Goal: Complete application form: Complete application form

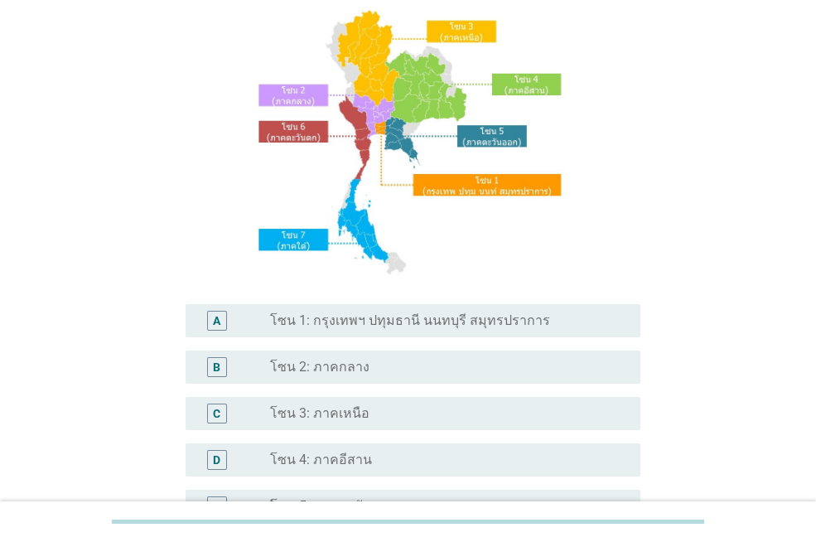
scroll to position [166, 0]
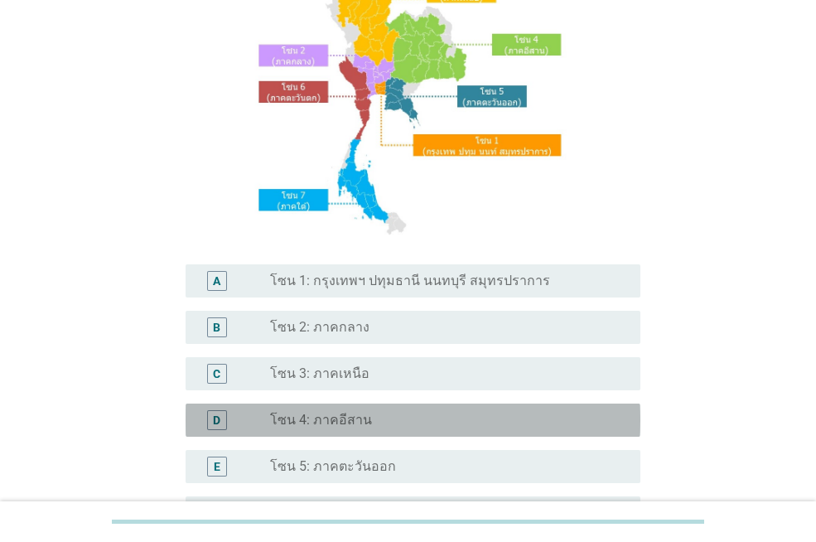
drag, startPoint x: 457, startPoint y: 418, endPoint x: 474, endPoint y: 412, distance: 17.8
click at [456, 418] on div "radio_button_unchecked โซน 4: ภาคอีสาน" at bounding box center [442, 420] width 344 height 17
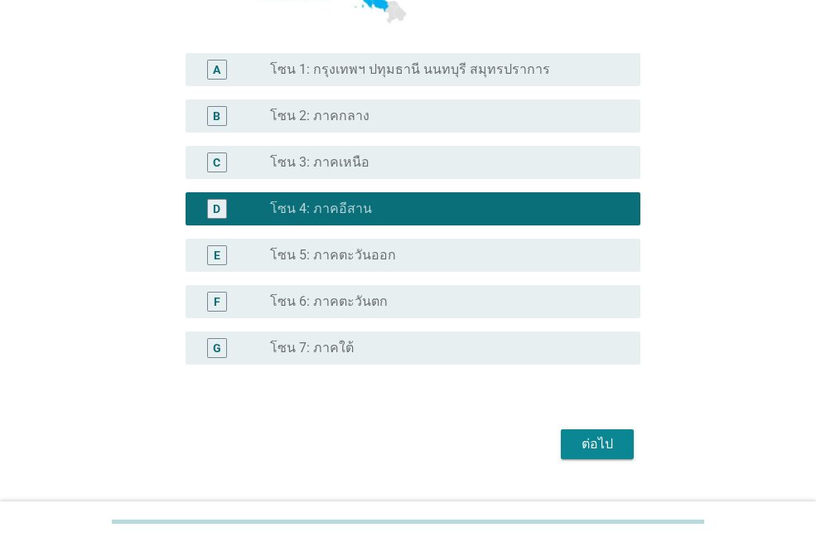
scroll to position [413, 0]
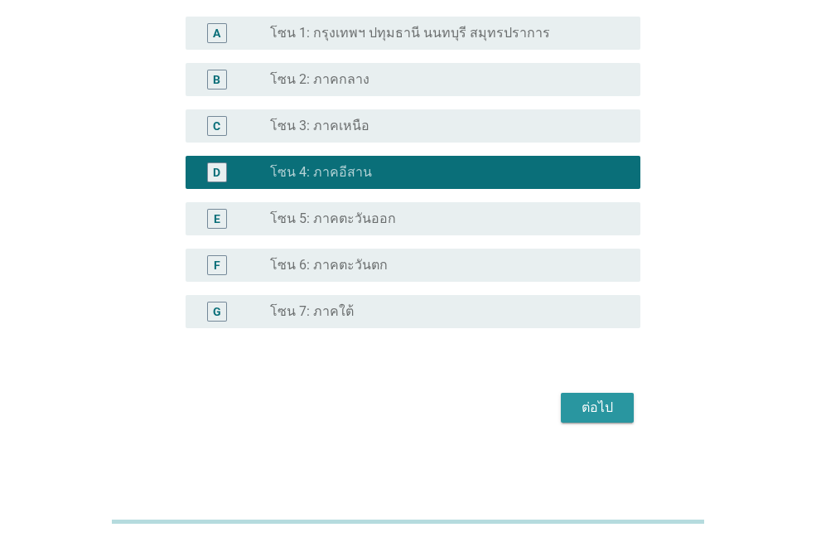
click at [593, 407] on div "ต่อไป" at bounding box center [597, 408] width 46 height 20
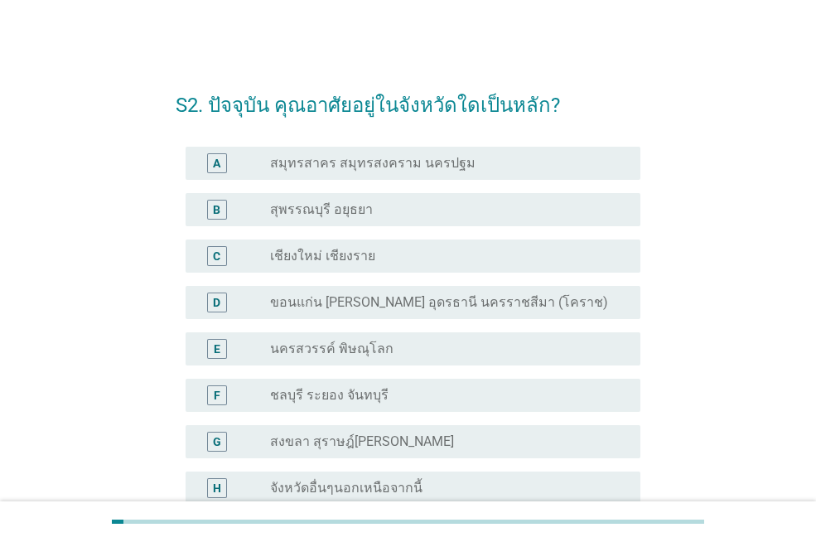
click at [514, 303] on label "ขอนแก่น [PERSON_NAME] อุดรธานี นครราชสีมา (โคราช)" at bounding box center [439, 302] width 338 height 17
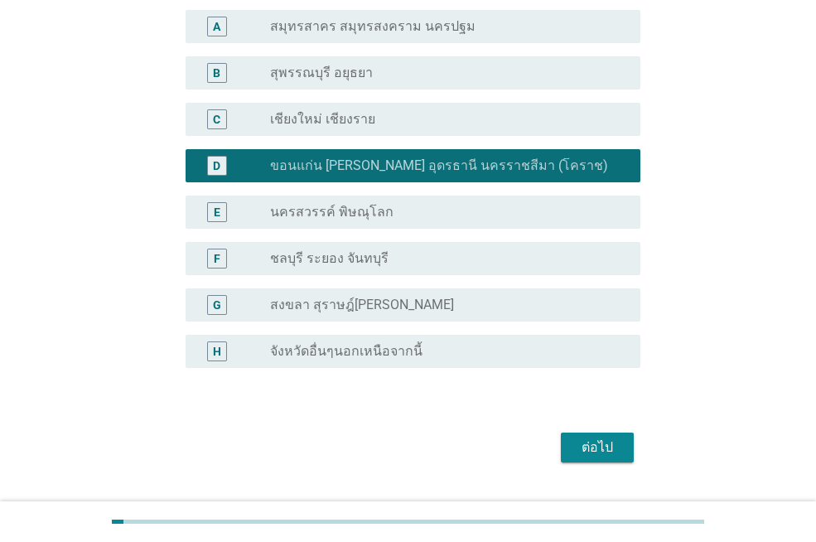
scroll to position [176, 0]
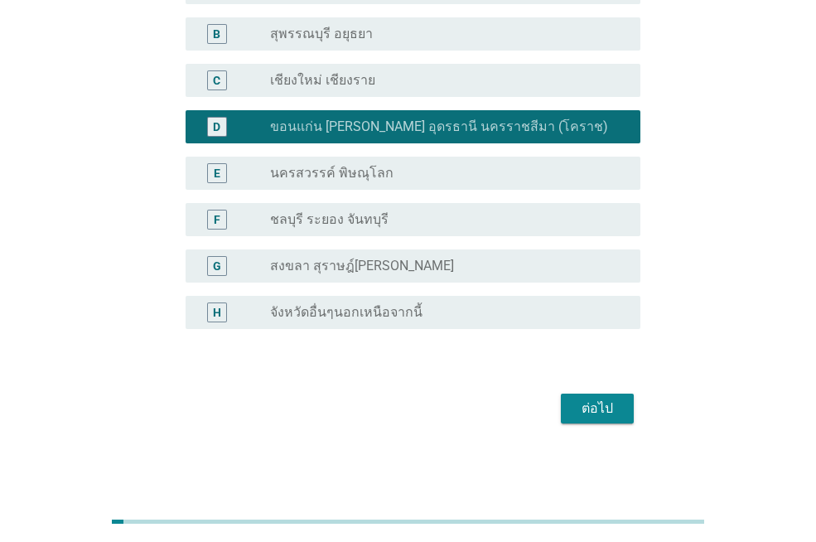
click at [618, 411] on div "ต่อไป" at bounding box center [597, 409] width 46 height 20
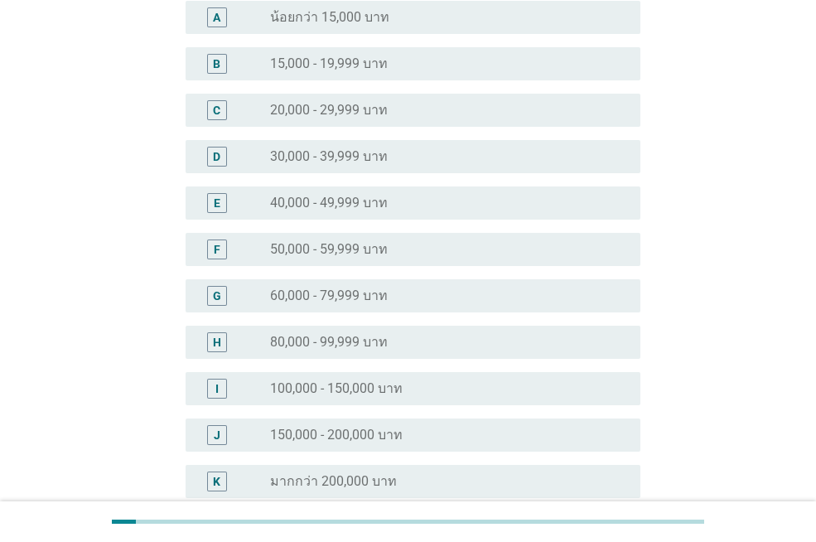
scroll to position [0, 0]
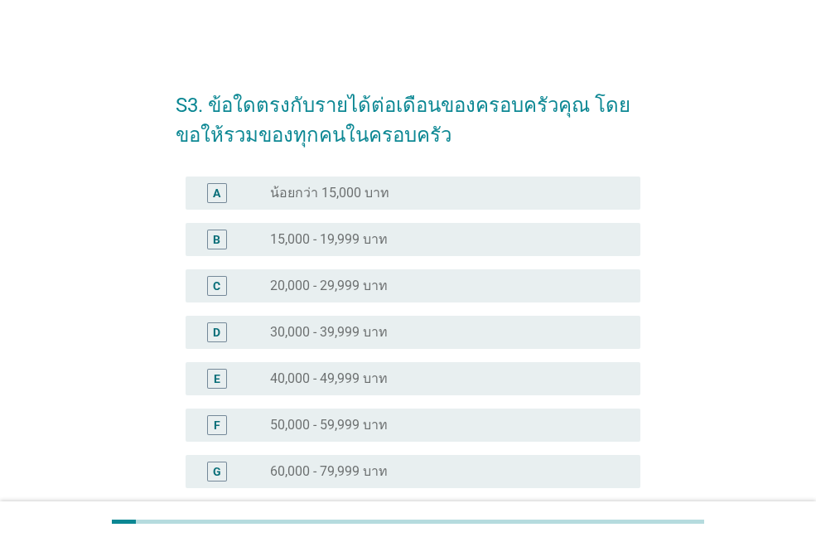
click at [379, 232] on label "15,000 - 19,999 บาท" at bounding box center [329, 239] width 118 height 17
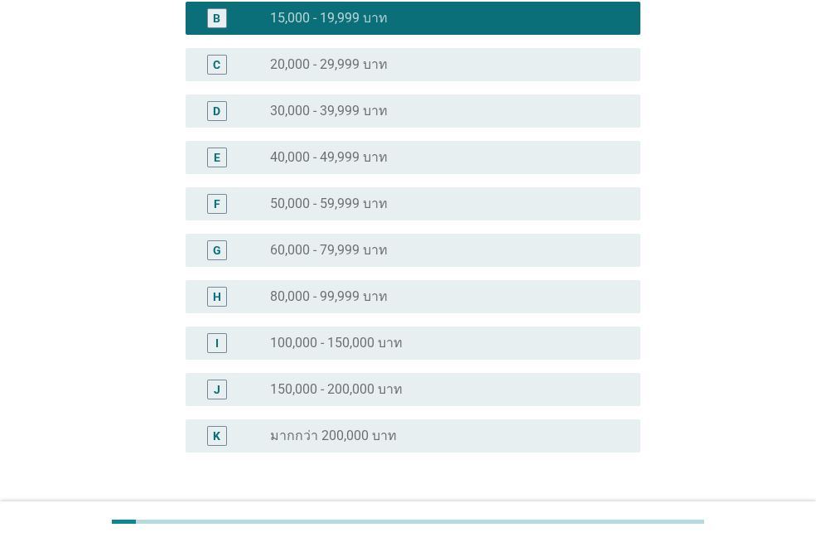
scroll to position [345, 0]
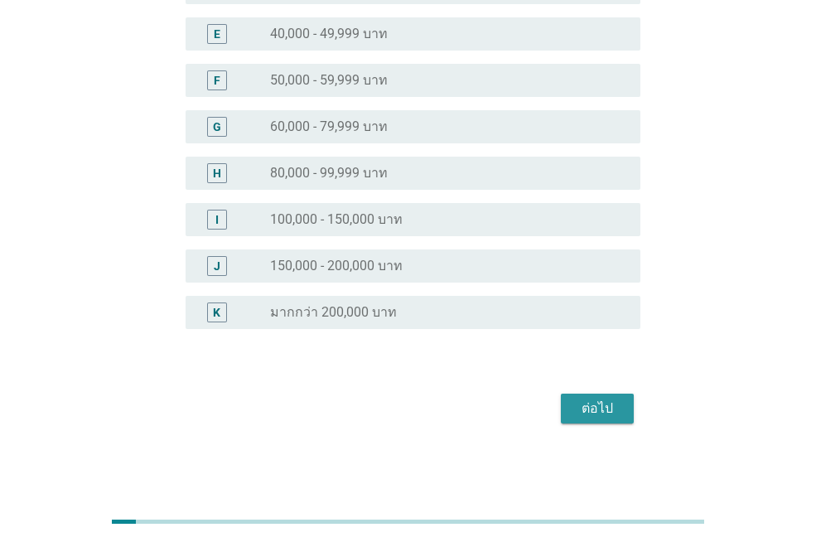
click at [612, 408] on div "ต่อไป" at bounding box center [597, 409] width 46 height 20
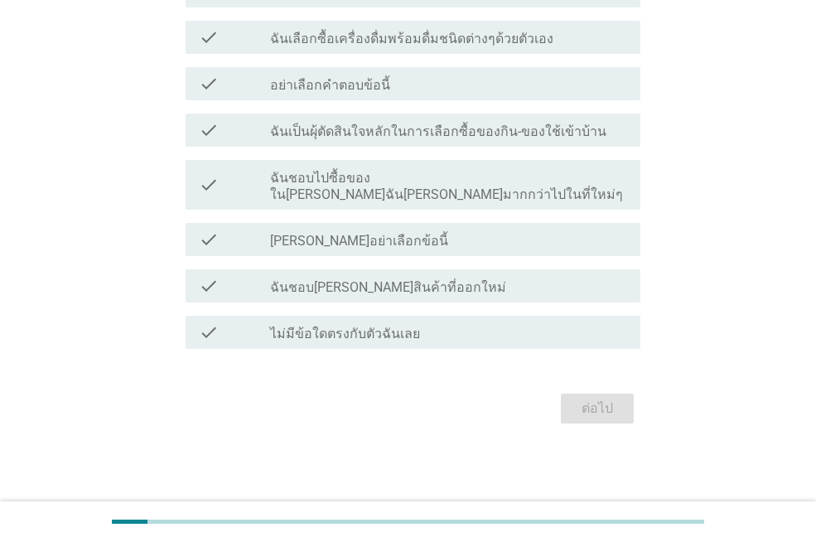
scroll to position [0, 0]
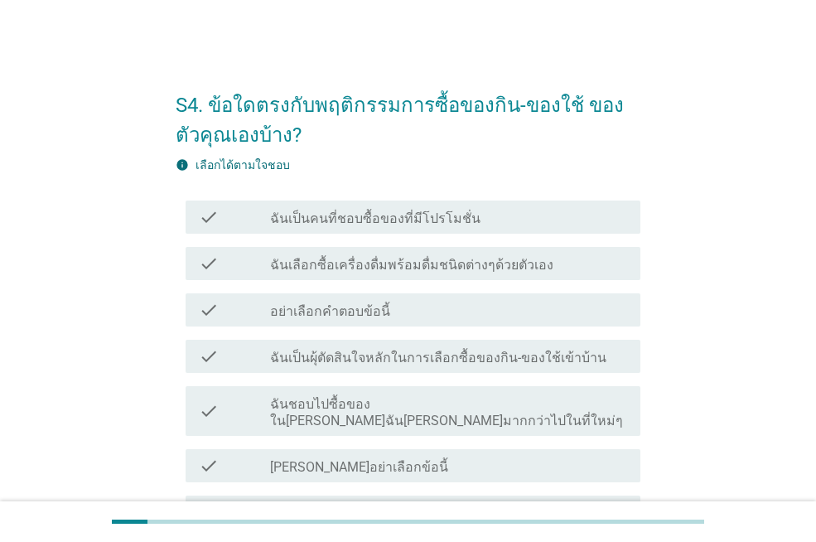
click at [443, 262] on label "ฉันเลือกซื้อเครื่องดื่มพร้อมดื่มชนิดต่างๆด้วยตัวเอง" at bounding box center [411, 265] width 283 height 17
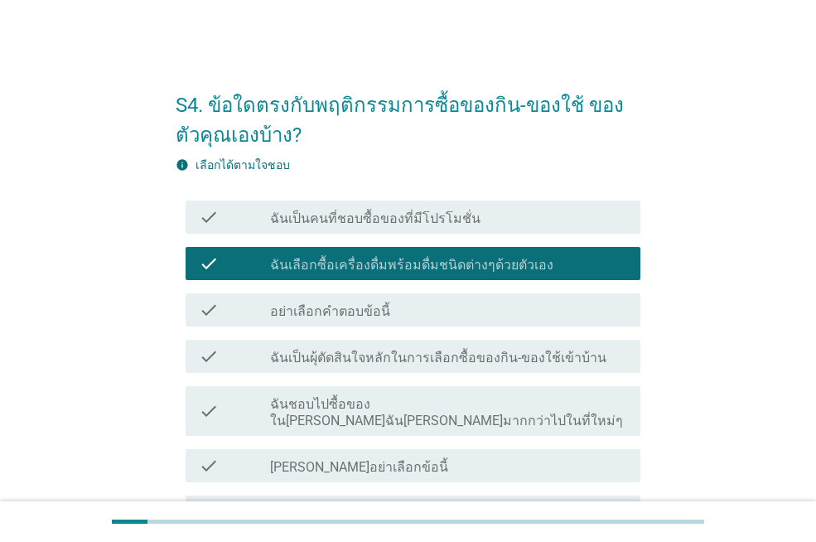
click at [508, 352] on label "ฉันเป็นผุ้ตัดสินใจหลักในการเลือกซื้อของกิน-ของใช้เข้าบ้าน" at bounding box center [438, 358] width 336 height 17
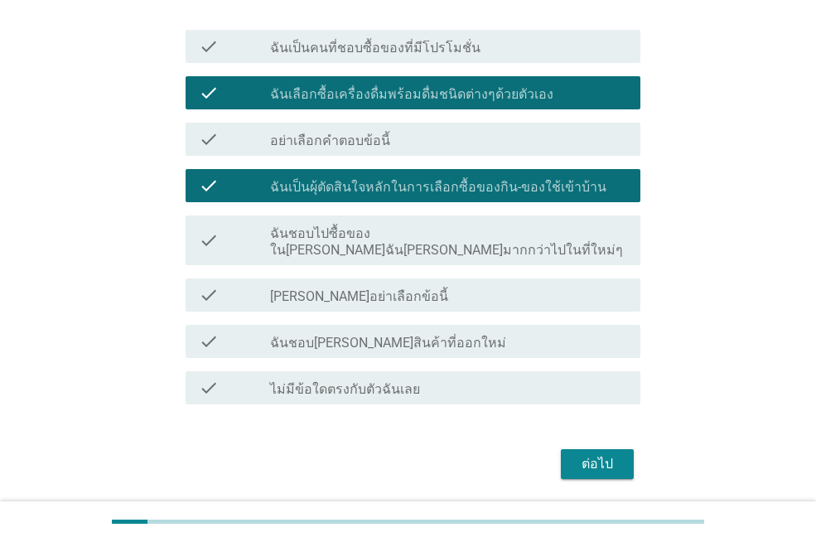
scroll to position [210, 0]
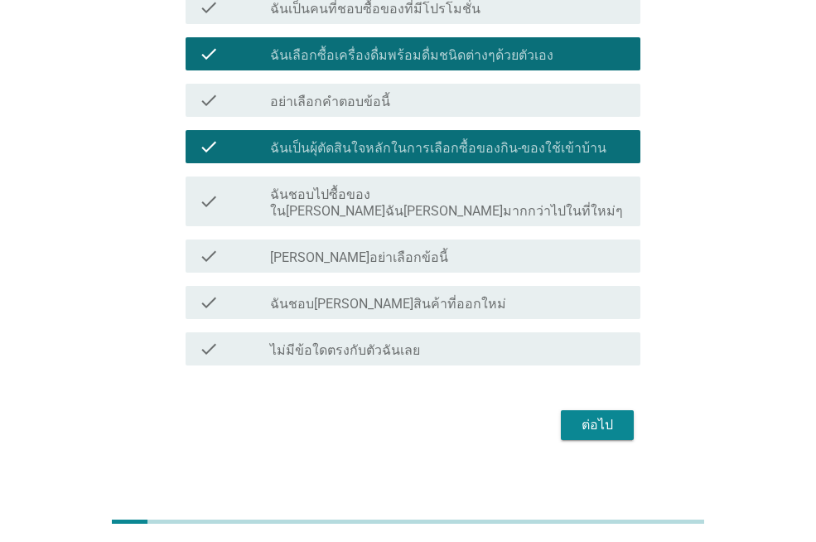
click at [611, 389] on form "S4. ข้อใดตรงกับพฤติกรรมการซื้อของกิน-ของใช้ ของตัวคุณเองบ้าง? info เลือกได้ตามใ…" at bounding box center [408, 154] width 465 height 581
click at [599, 415] on div "ต่อไป" at bounding box center [597, 425] width 46 height 20
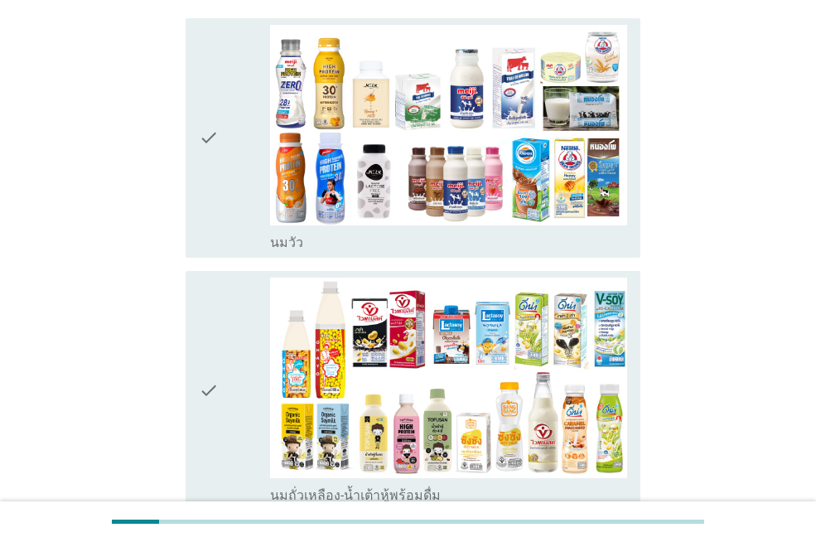
scroll to position [331, 0]
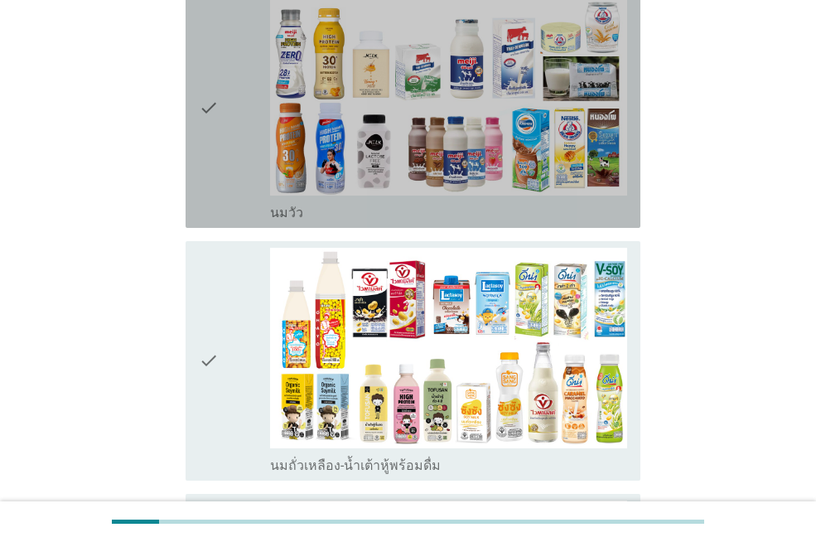
click at [224, 106] on div "check" at bounding box center [234, 108] width 71 height 226
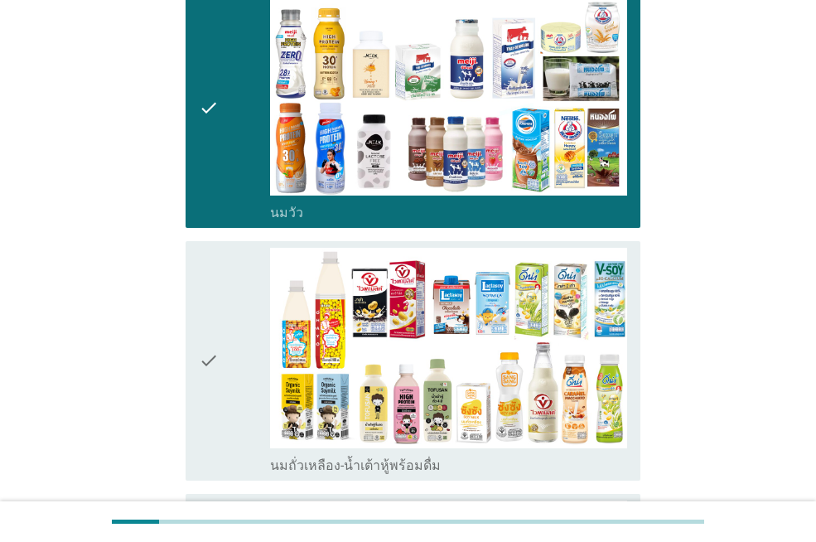
click at [222, 329] on div "check" at bounding box center [234, 361] width 71 height 226
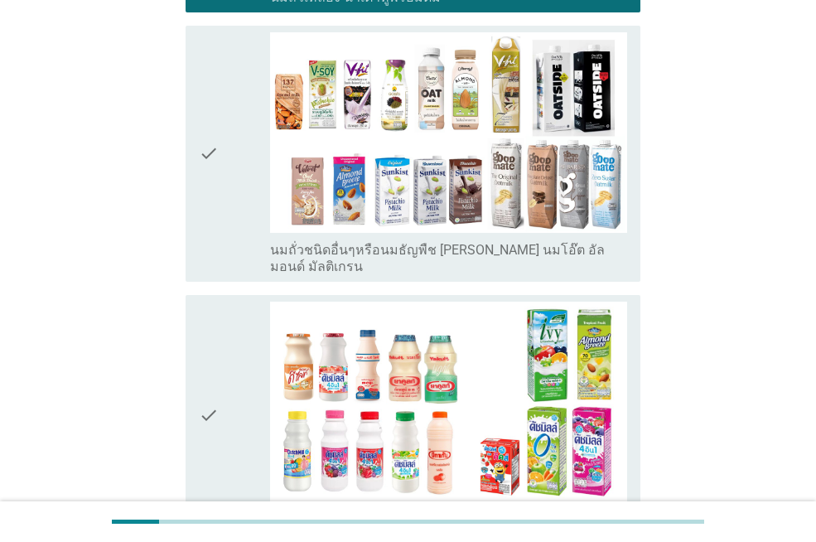
scroll to position [828, 0]
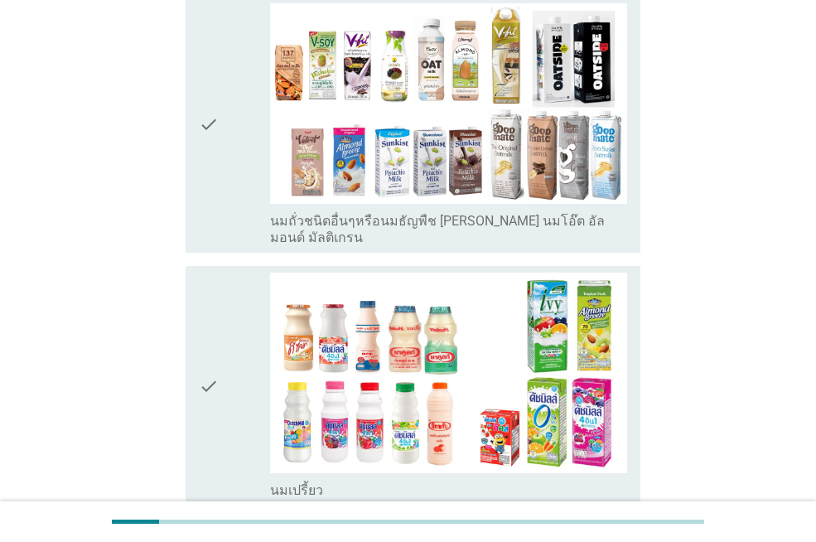
click at [230, 365] on div "check" at bounding box center [234, 386] width 71 height 226
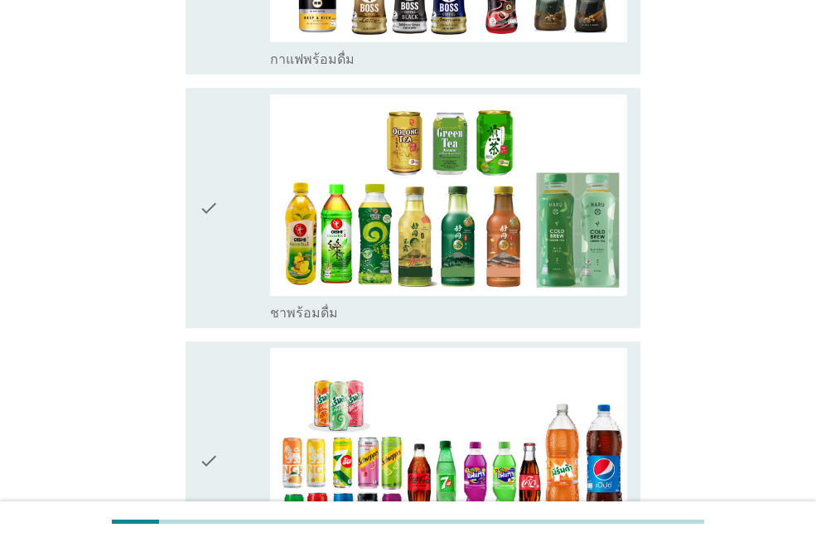
scroll to position [1574, 0]
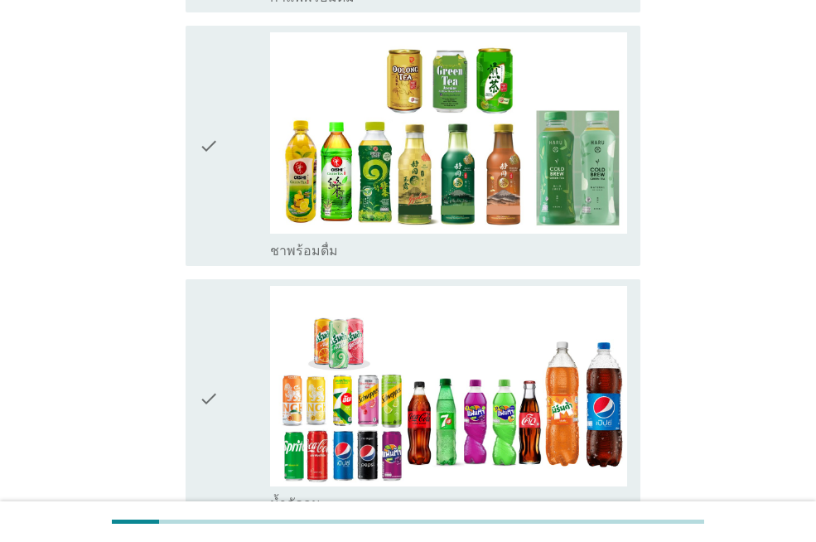
click at [225, 299] on div "check" at bounding box center [234, 399] width 71 height 226
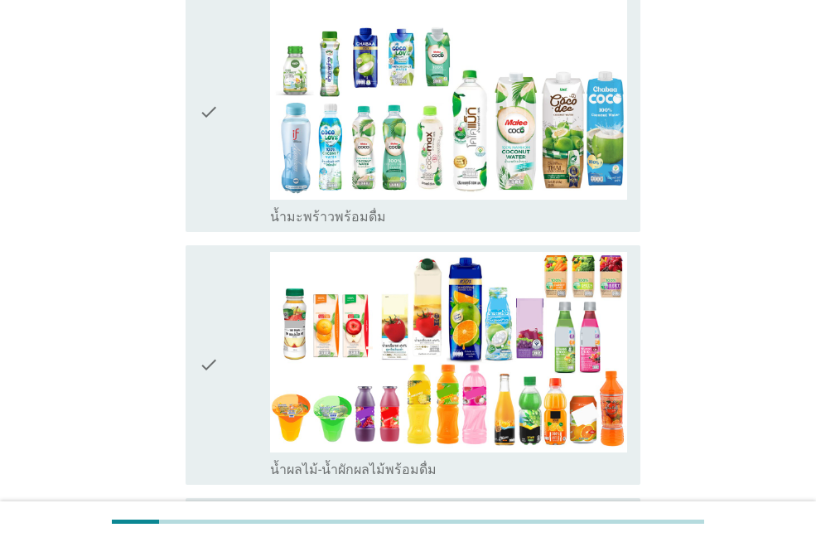
scroll to position [2154, 0]
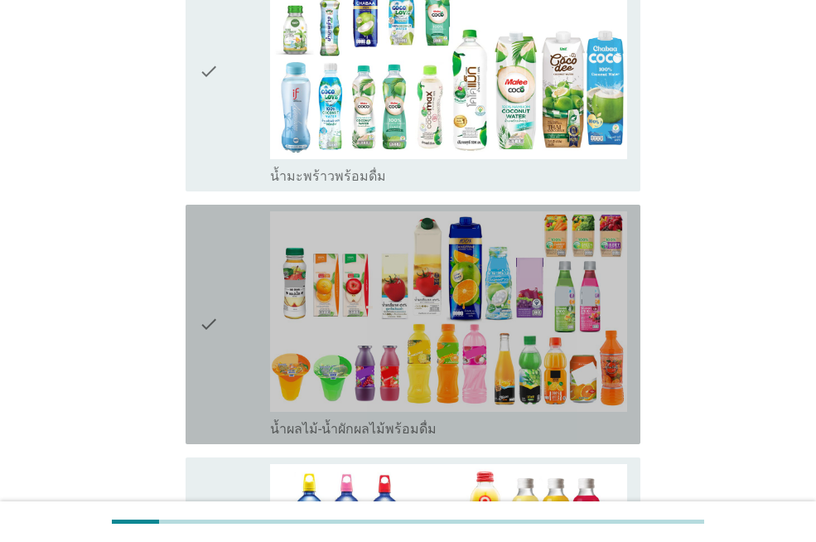
click at [215, 297] on icon "check" at bounding box center [209, 324] width 20 height 226
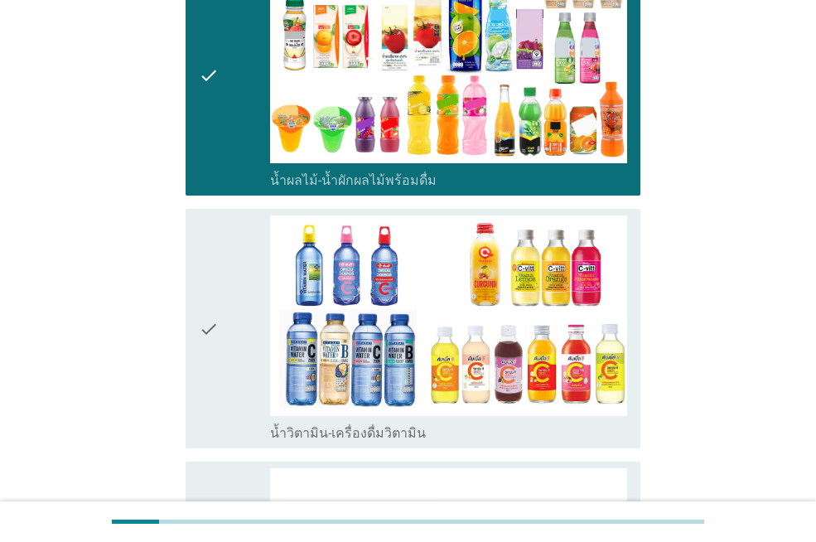
click at [215, 297] on icon "check" at bounding box center [209, 328] width 20 height 226
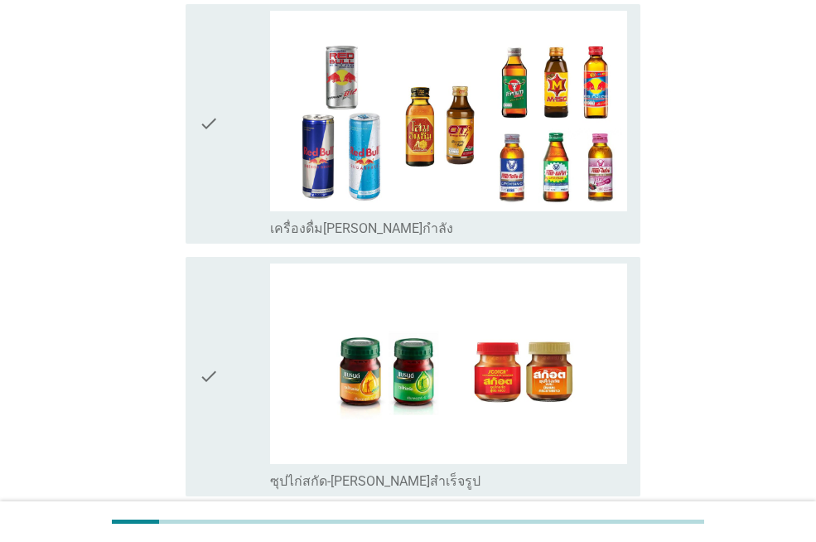
scroll to position [3480, 0]
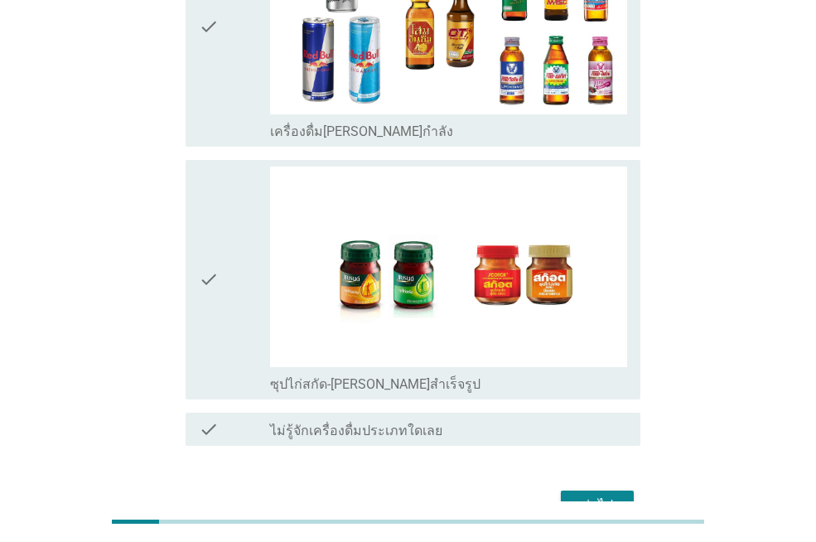
click at [599, 495] on div "ต่อไป" at bounding box center [597, 505] width 46 height 20
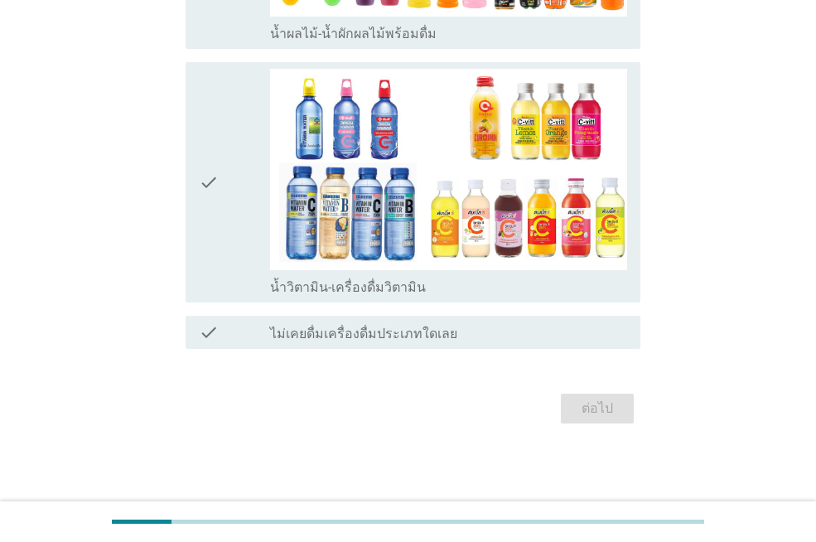
scroll to position [0, 0]
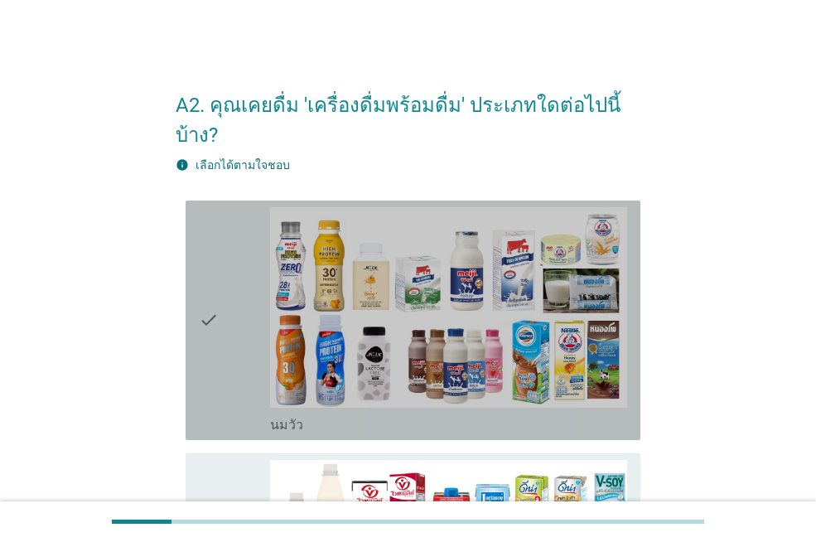
click at [205, 319] on icon "check" at bounding box center [209, 320] width 20 height 226
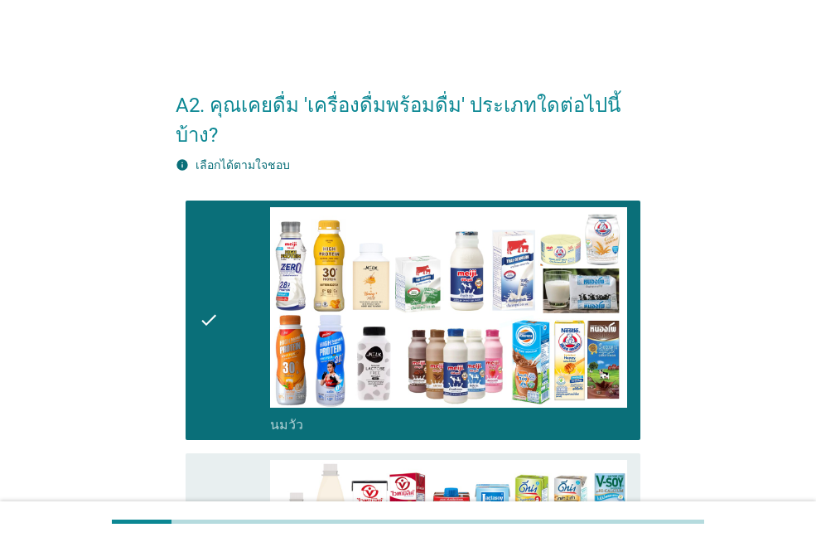
scroll to position [166, 0]
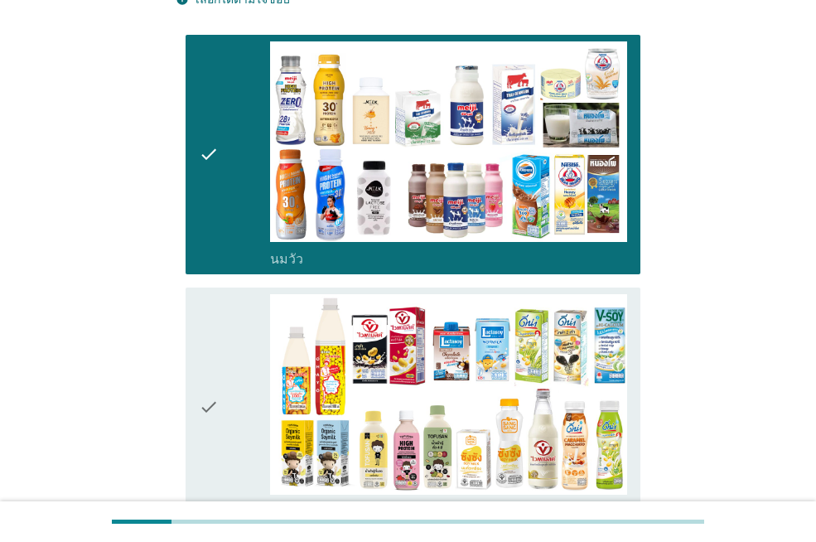
click at [205, 319] on icon "check" at bounding box center [209, 407] width 20 height 226
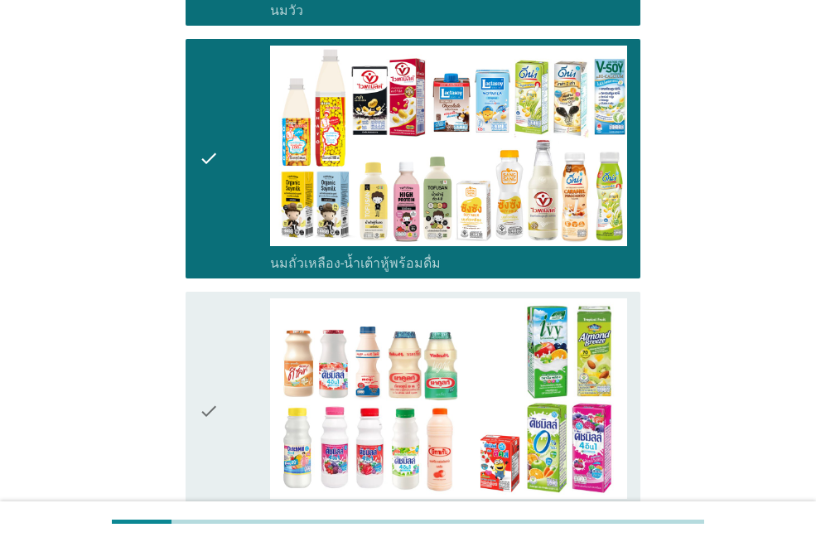
click at [206, 320] on icon "check" at bounding box center [209, 411] width 20 height 226
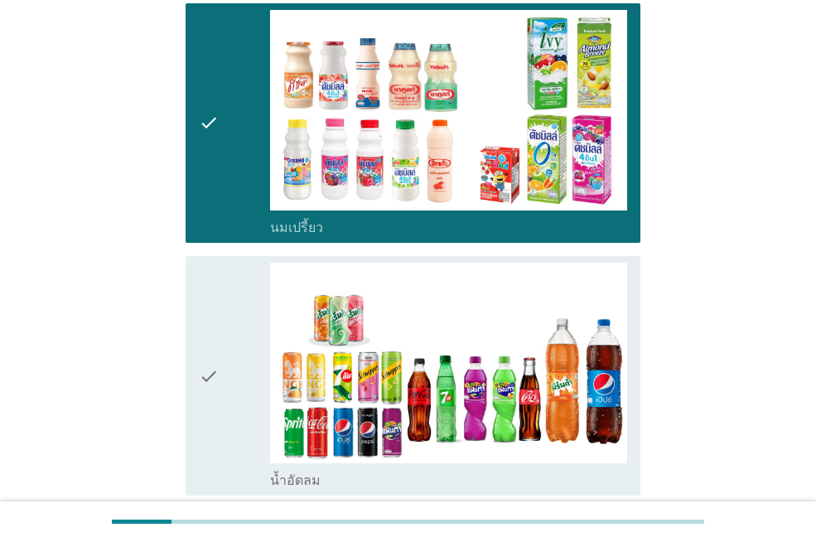
scroll to position [746, 0]
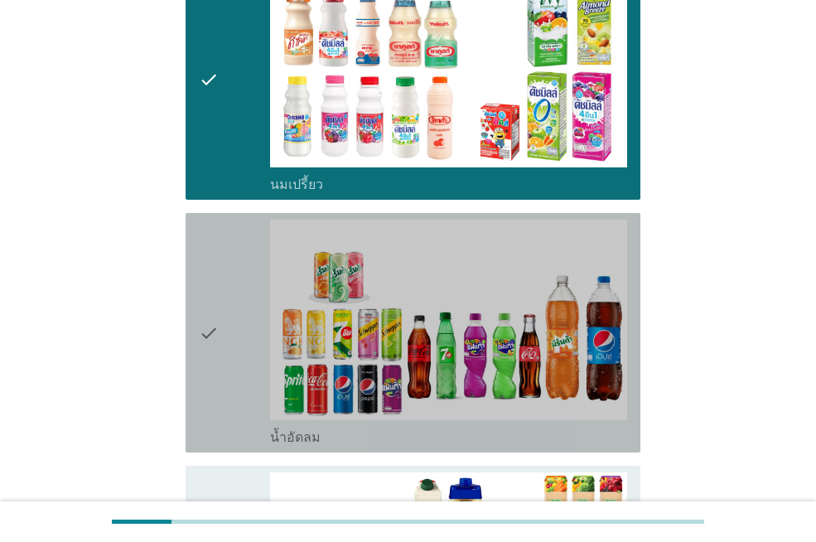
click at [206, 319] on icon "check" at bounding box center [209, 333] width 20 height 226
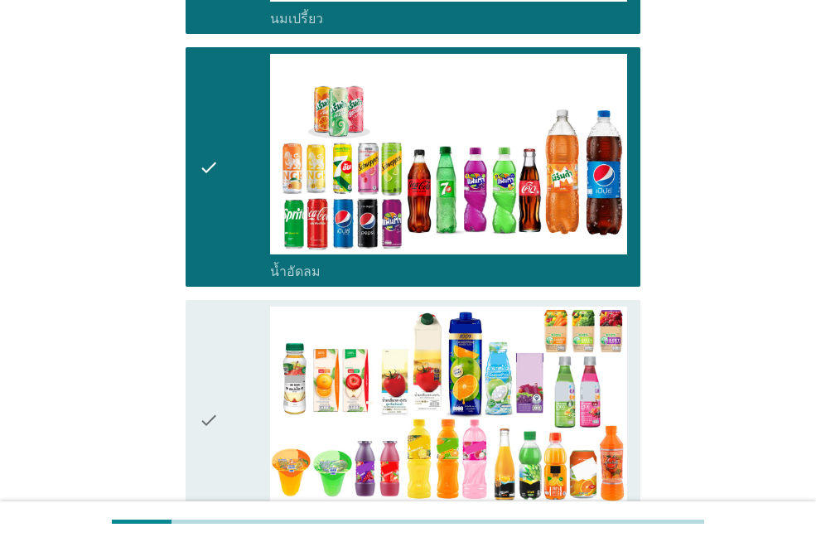
click at [206, 319] on icon "check" at bounding box center [209, 420] width 20 height 226
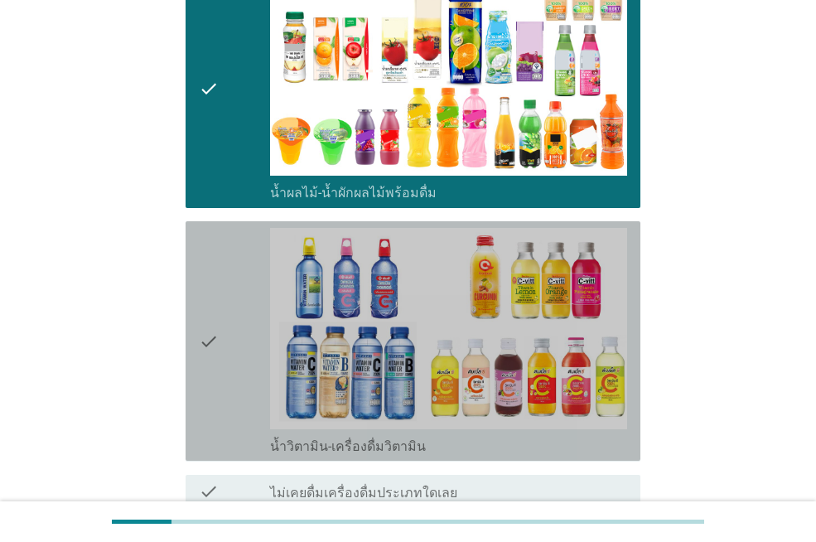
click at [206, 319] on icon "check" at bounding box center [209, 341] width 20 height 226
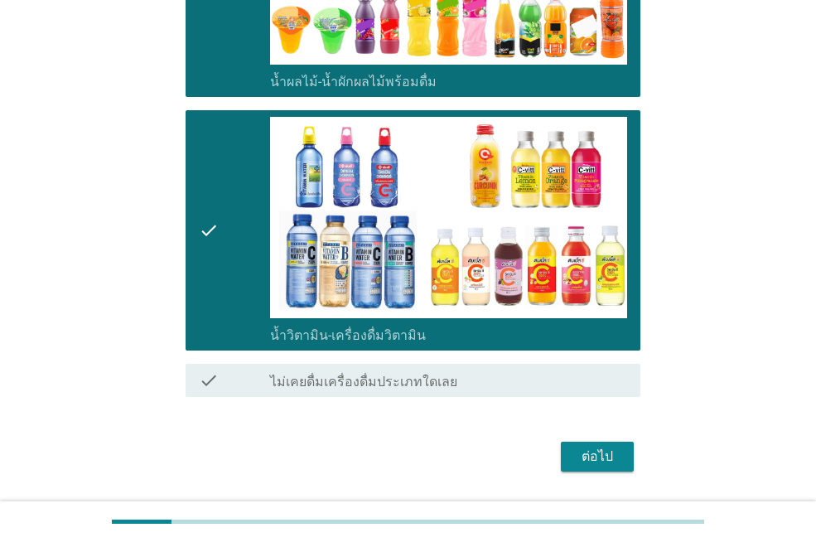
scroll to position [1372, 0]
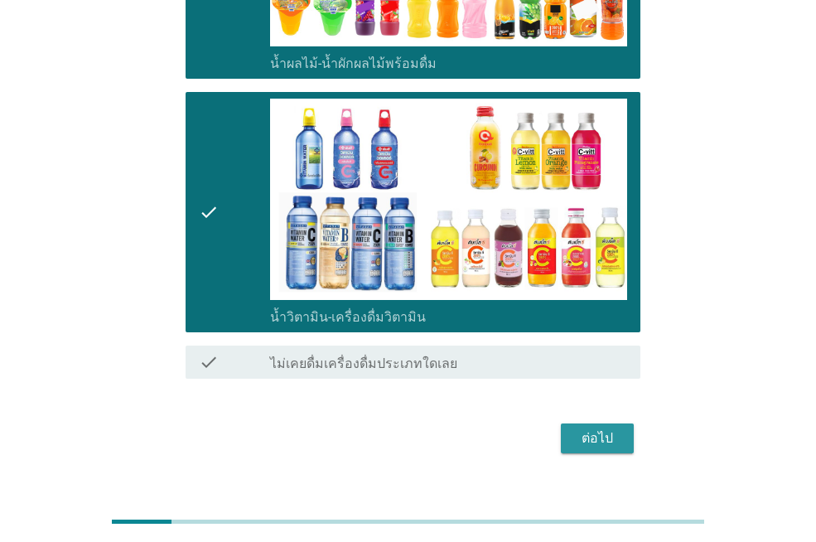
click at [597, 428] on div "ต่อไป" at bounding box center [597, 438] width 46 height 20
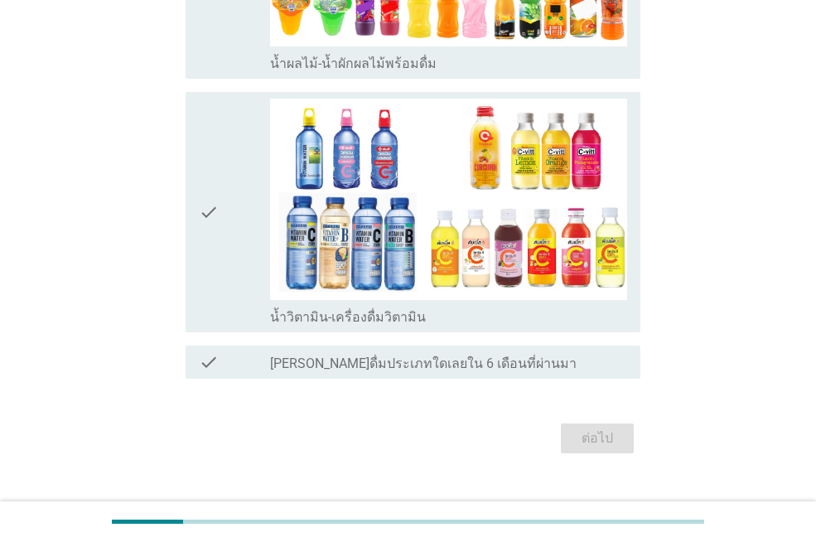
scroll to position [0, 0]
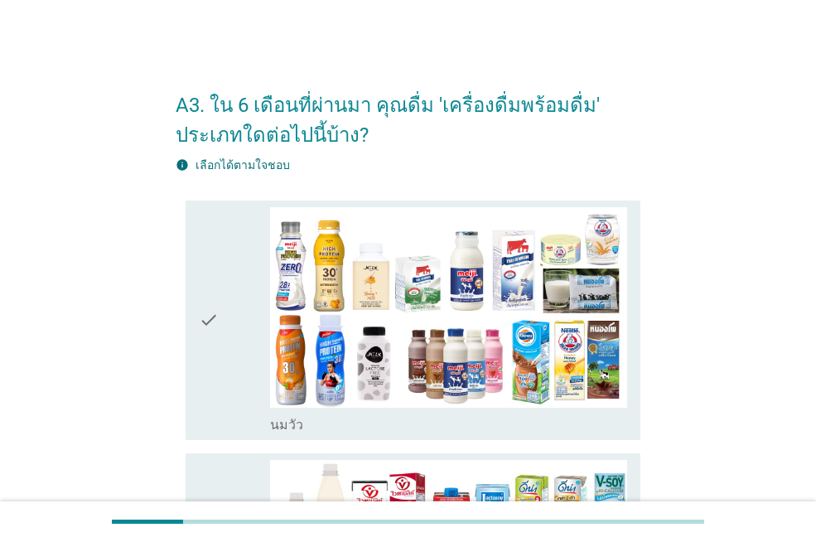
click at [227, 332] on div "check" at bounding box center [234, 320] width 71 height 226
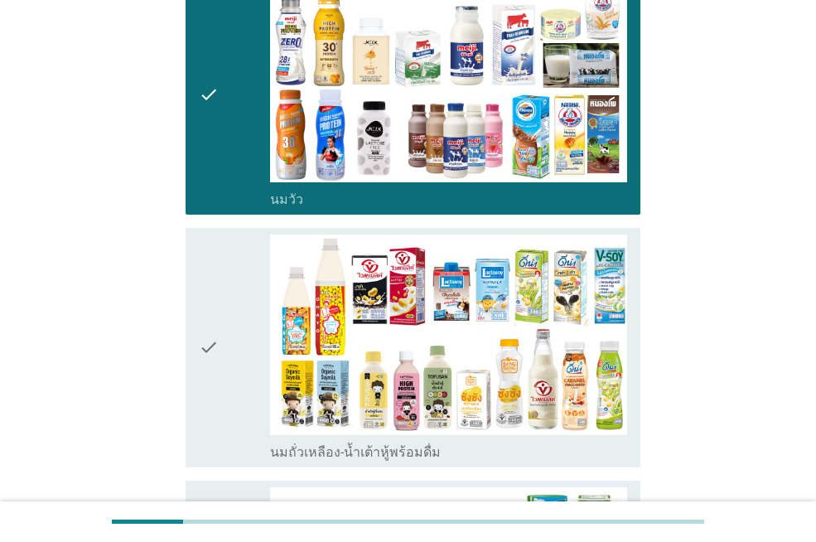
scroll to position [249, 0]
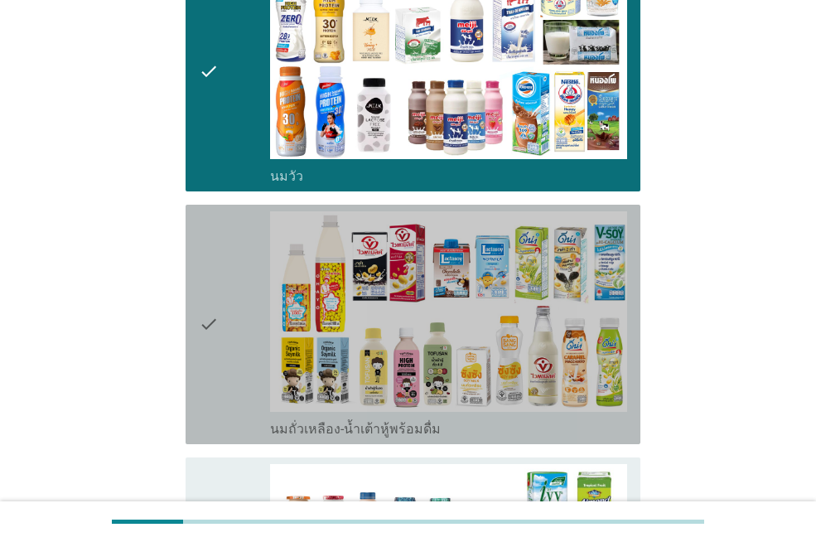
click at [228, 333] on div "check" at bounding box center [234, 324] width 71 height 226
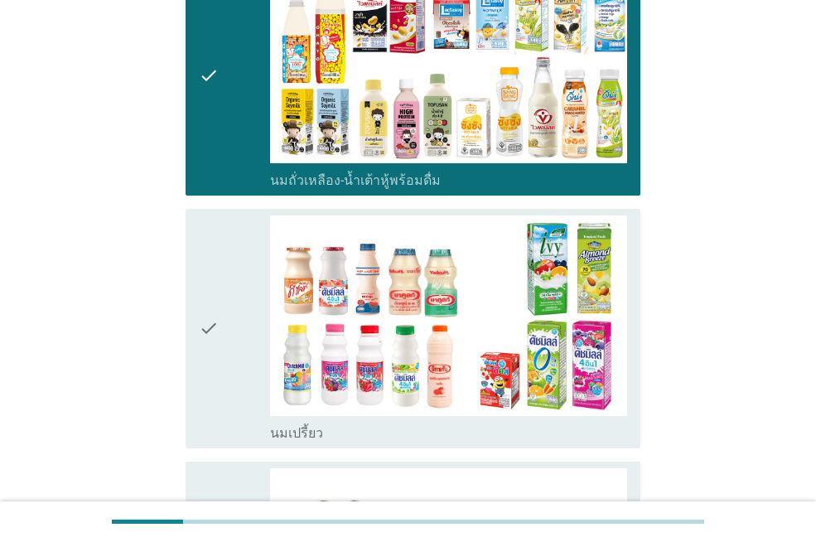
click at [228, 330] on div "check" at bounding box center [234, 328] width 71 height 226
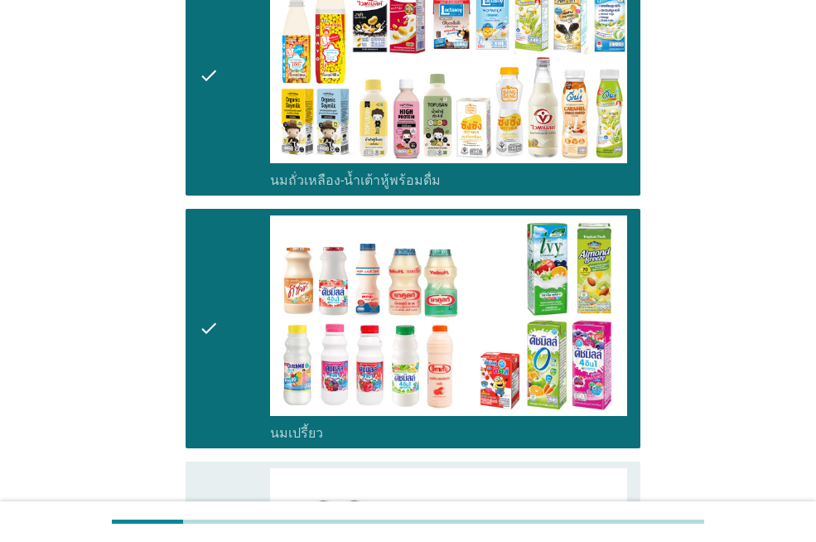
scroll to position [828, 0]
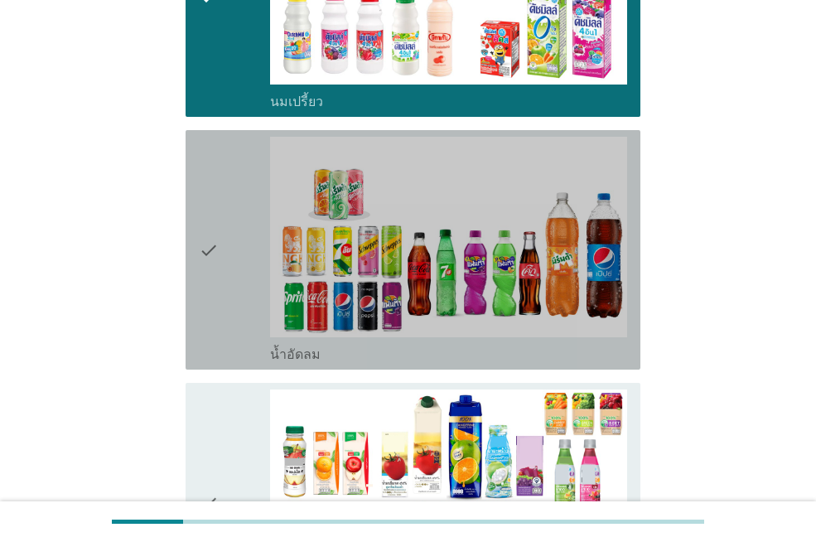
click at [229, 329] on div "check" at bounding box center [234, 250] width 71 height 226
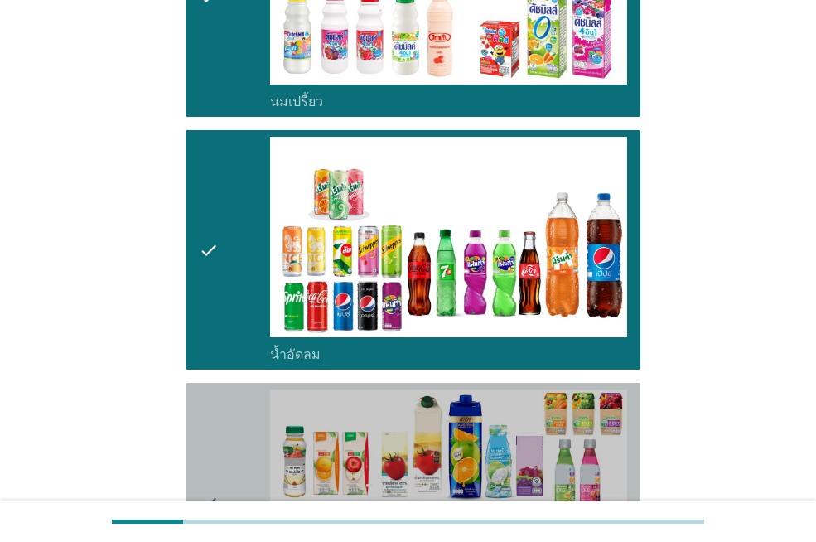
click at [224, 384] on div "check check_box_outline_blank น้ำผลไม้-น้ำผักผลไม้พร้อมดื่ม" at bounding box center [413, 502] width 455 height 239
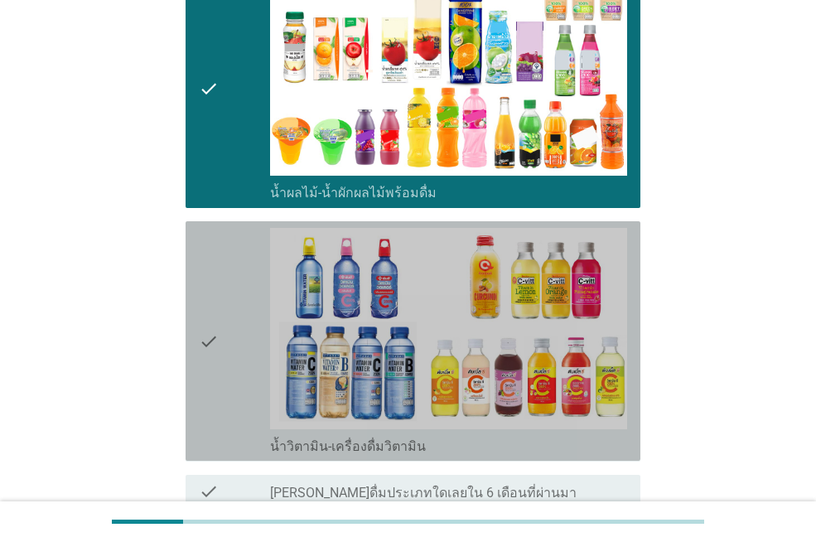
click at [204, 333] on icon "check" at bounding box center [209, 341] width 20 height 226
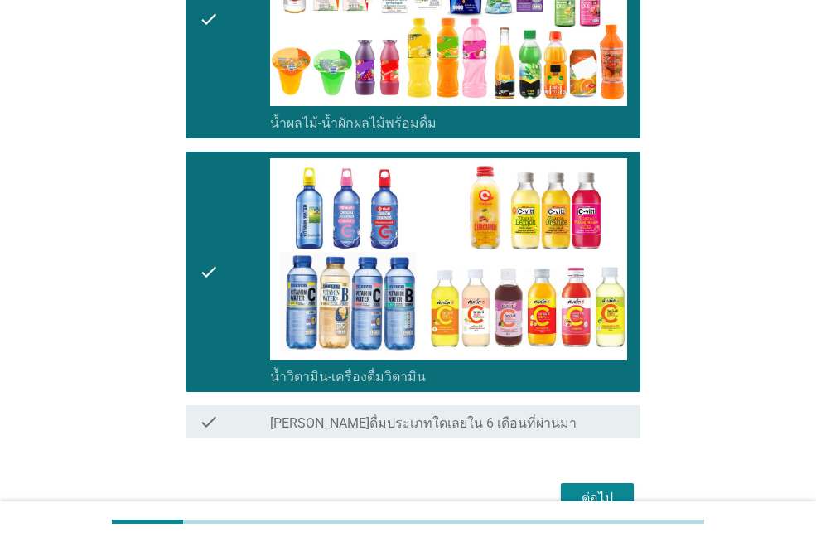
scroll to position [1402, 0]
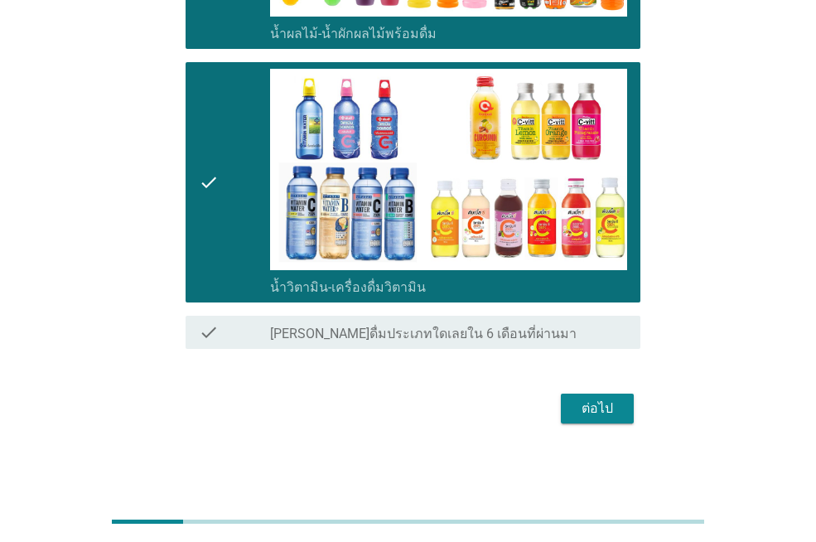
click at [597, 408] on div "ต่อไป" at bounding box center [597, 409] width 46 height 20
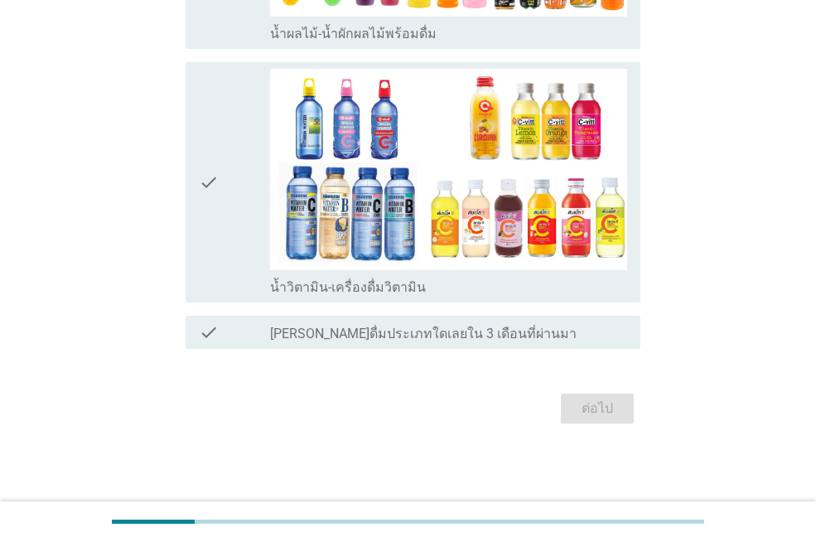
scroll to position [0, 0]
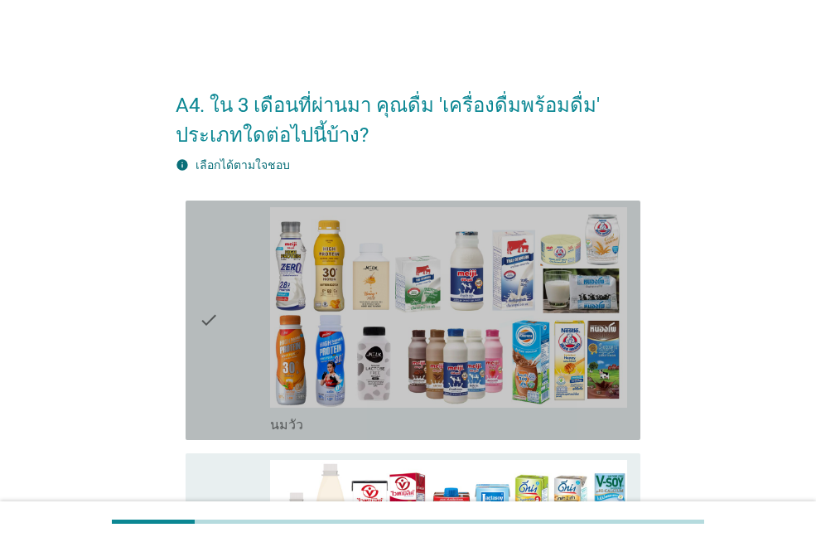
click at [205, 365] on icon "check" at bounding box center [209, 320] width 20 height 226
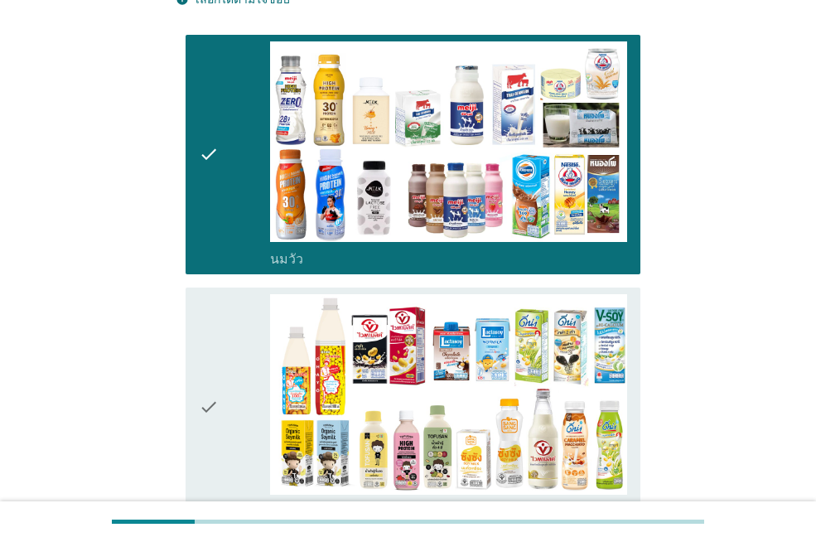
click at [219, 372] on icon "check" at bounding box center [209, 407] width 20 height 226
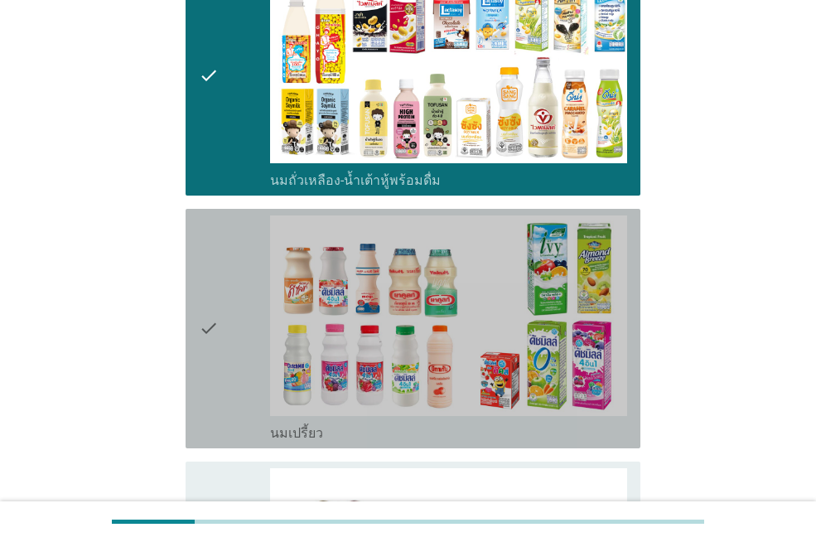
click at [219, 372] on icon "check" at bounding box center [209, 328] width 20 height 226
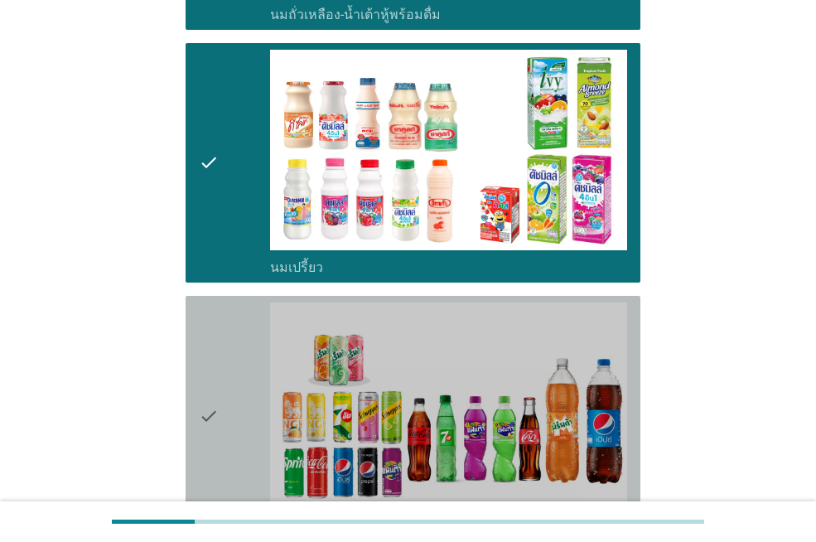
click at [219, 372] on icon "check" at bounding box center [209, 415] width 20 height 226
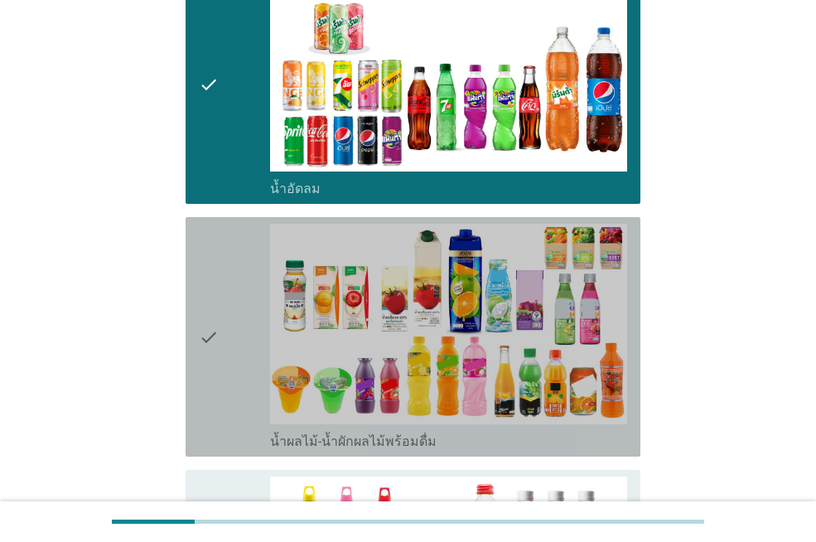
click at [219, 372] on icon "check" at bounding box center [209, 337] width 20 height 226
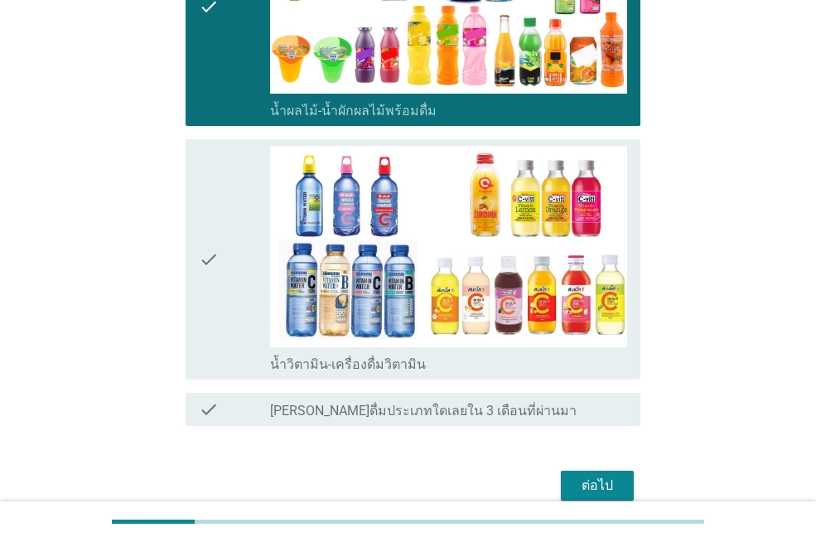
scroll to position [1326, 0]
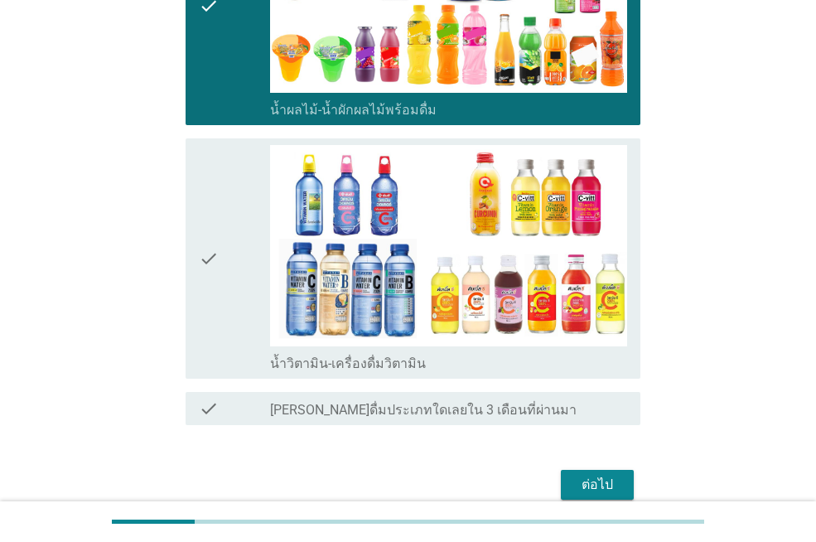
click at [229, 309] on div "check" at bounding box center [234, 258] width 71 height 226
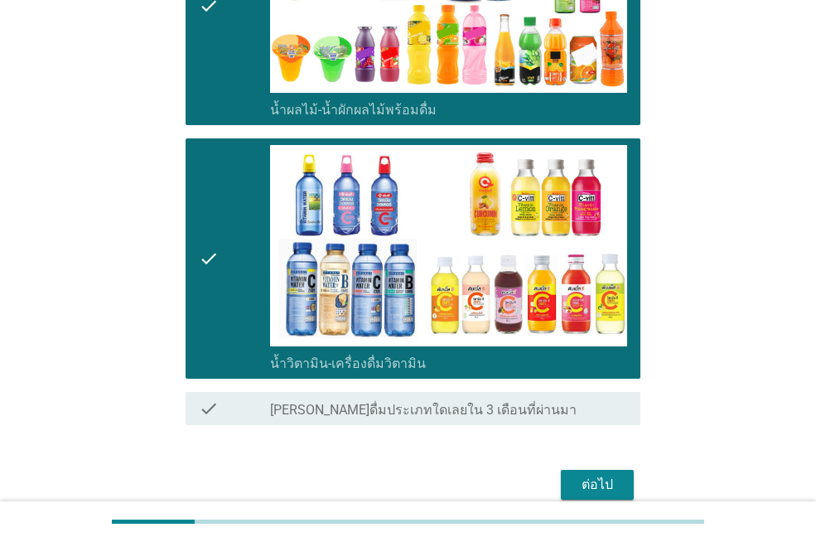
click at [605, 481] on div "ต่อไป" at bounding box center [597, 485] width 46 height 20
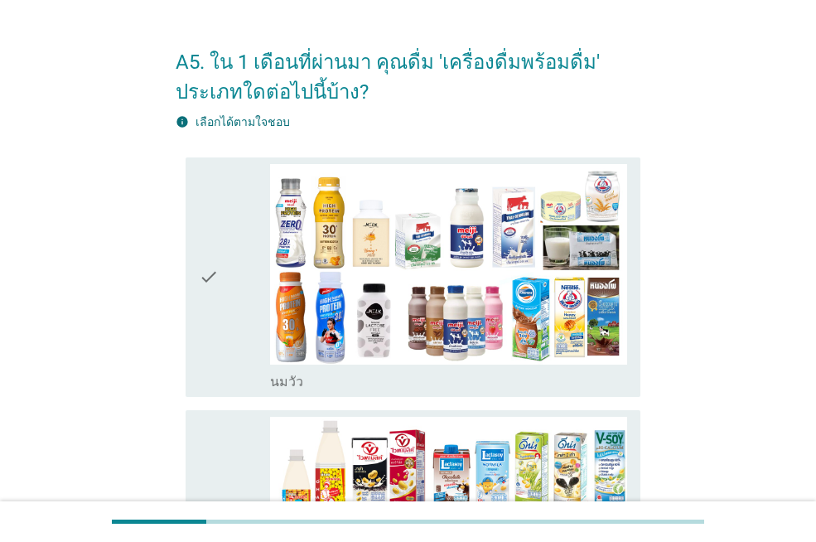
scroll to position [83, 0]
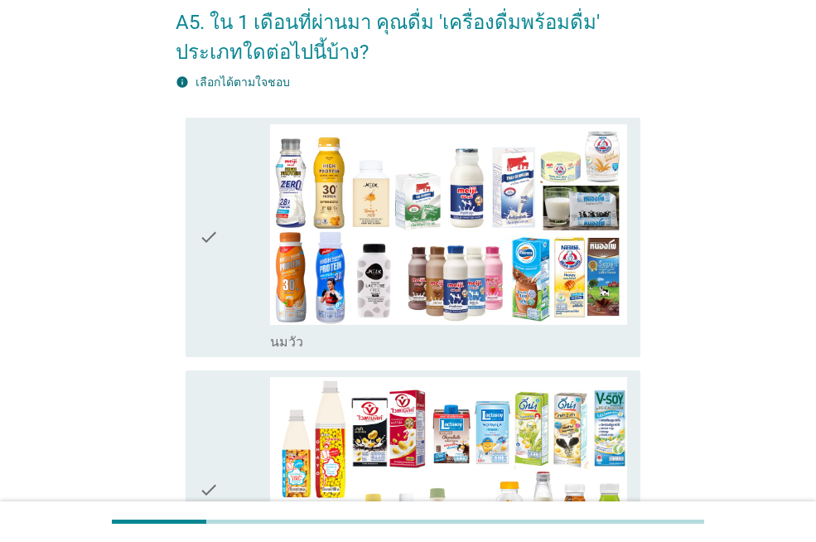
click at [212, 283] on icon "check" at bounding box center [209, 237] width 20 height 226
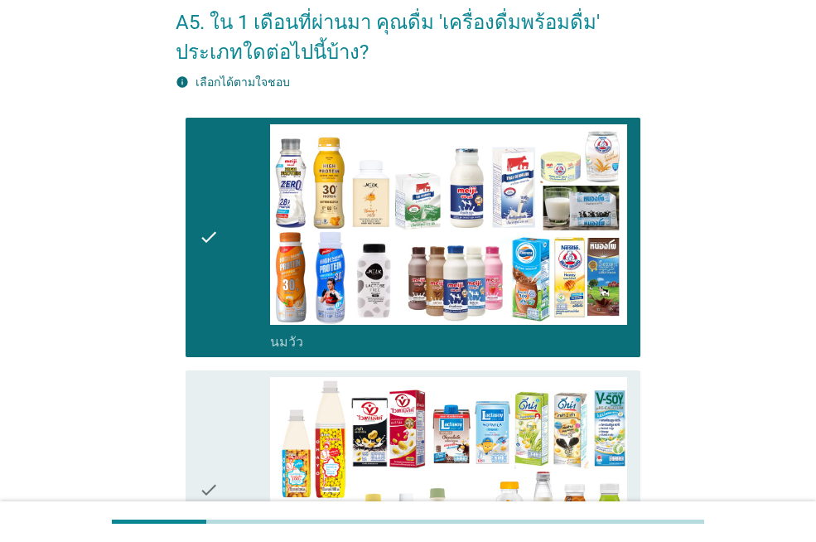
click at [226, 430] on div "check" at bounding box center [234, 490] width 71 height 226
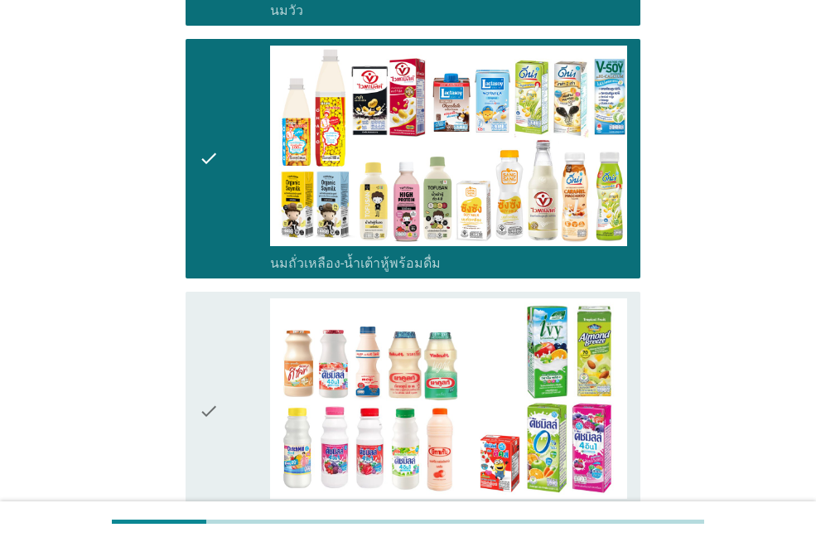
click at [234, 390] on div "check" at bounding box center [234, 411] width 71 height 226
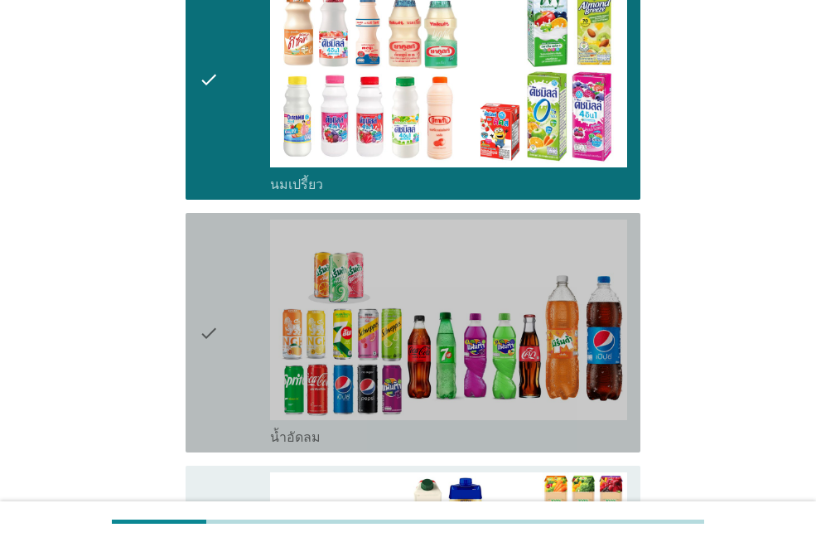
click at [234, 390] on div "check" at bounding box center [234, 333] width 71 height 226
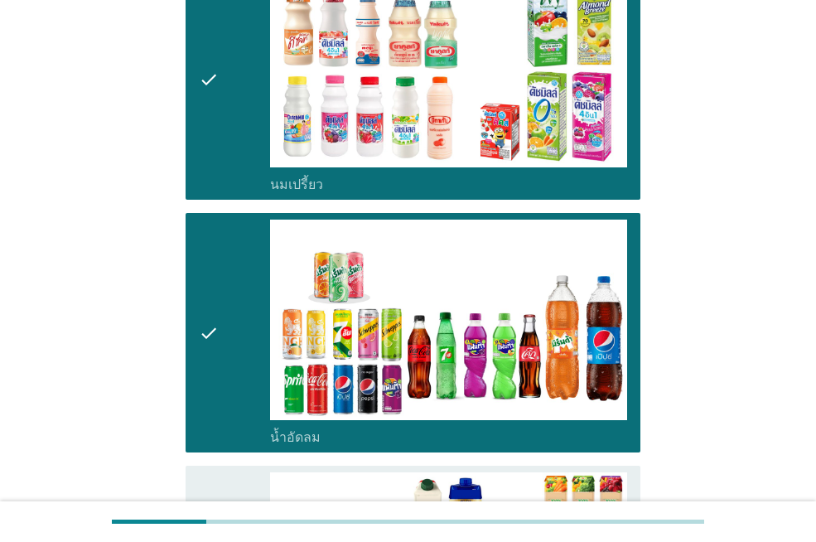
scroll to position [911, 0]
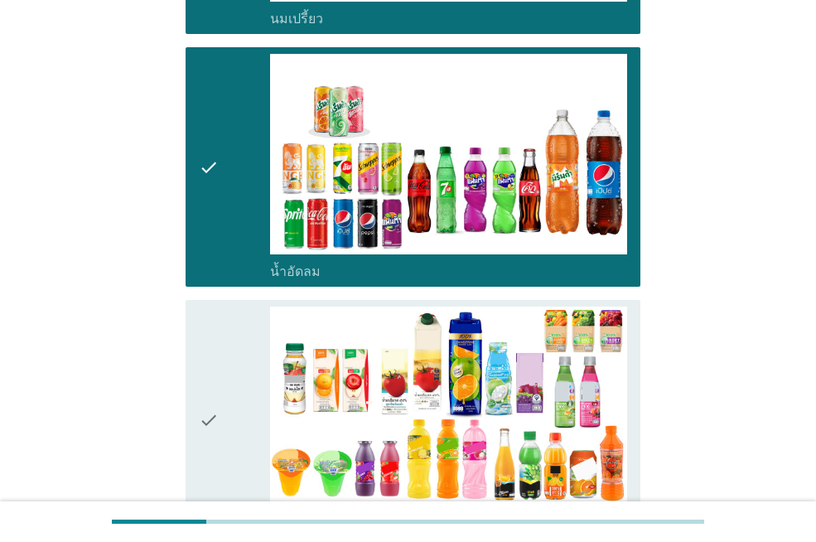
click at [234, 389] on div "check" at bounding box center [234, 420] width 71 height 226
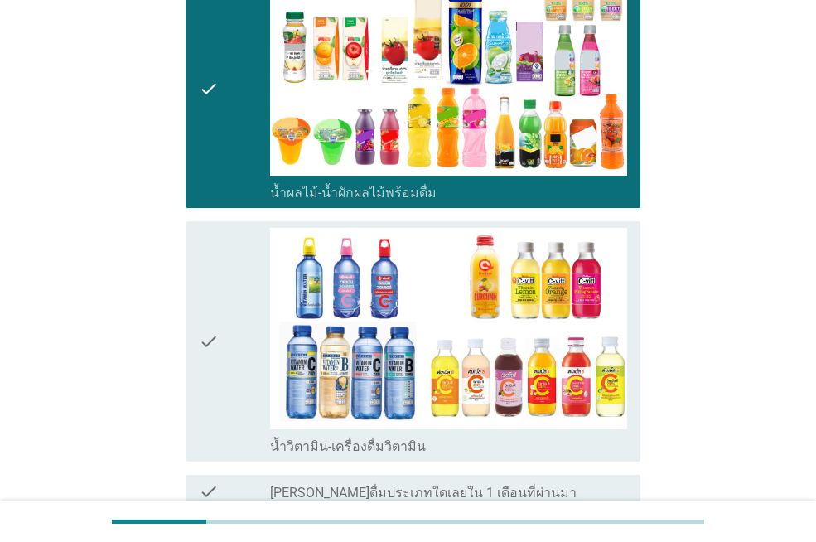
click at [234, 389] on div "check" at bounding box center [234, 341] width 71 height 226
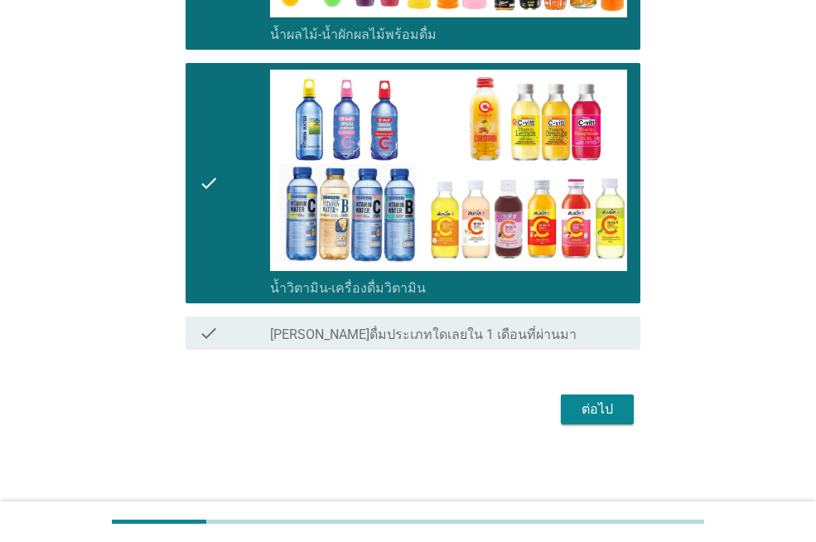
scroll to position [1402, 0]
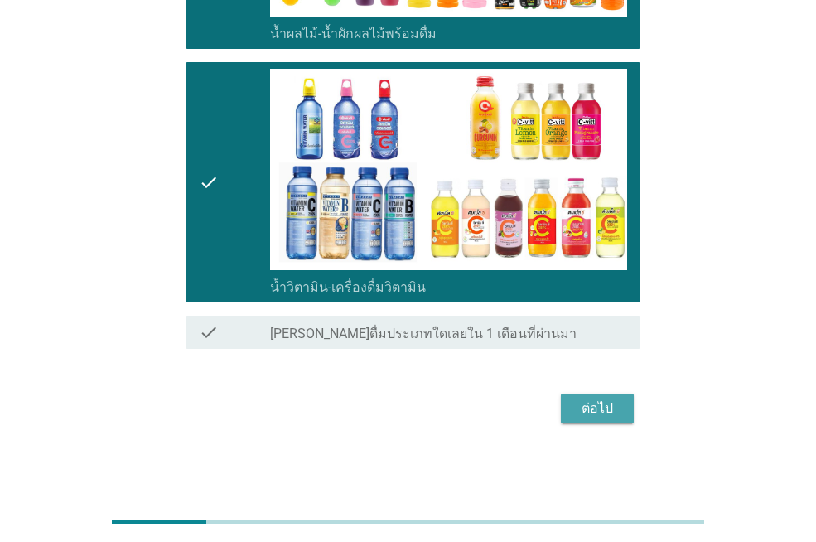
click at [623, 404] on button "ต่อไป" at bounding box center [597, 409] width 73 height 30
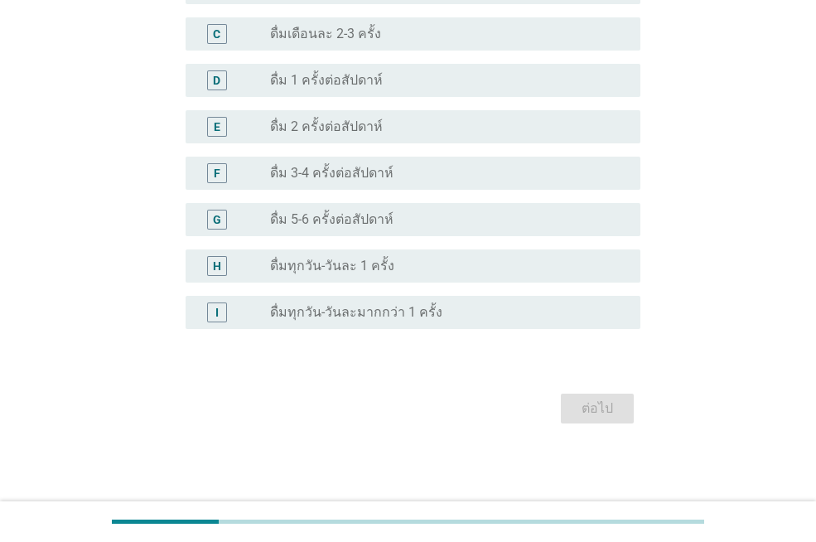
scroll to position [0, 0]
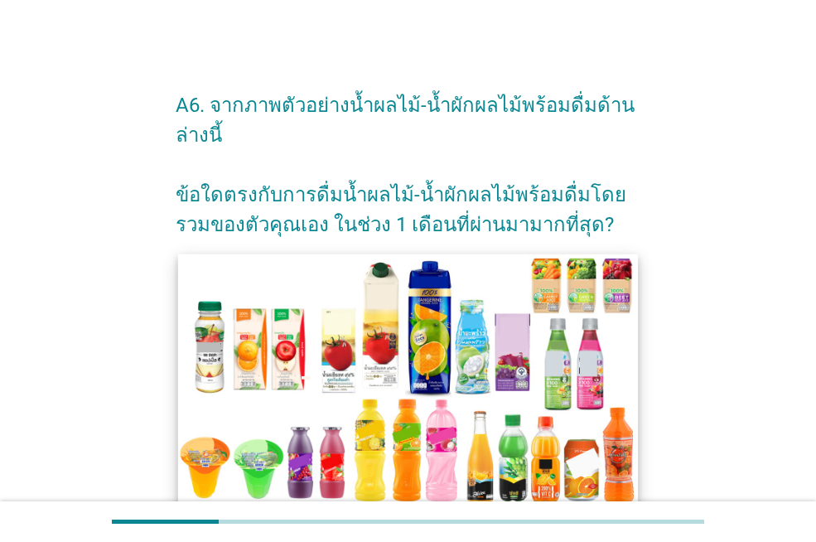
click at [408, 454] on img at bounding box center [408, 383] width 460 height 258
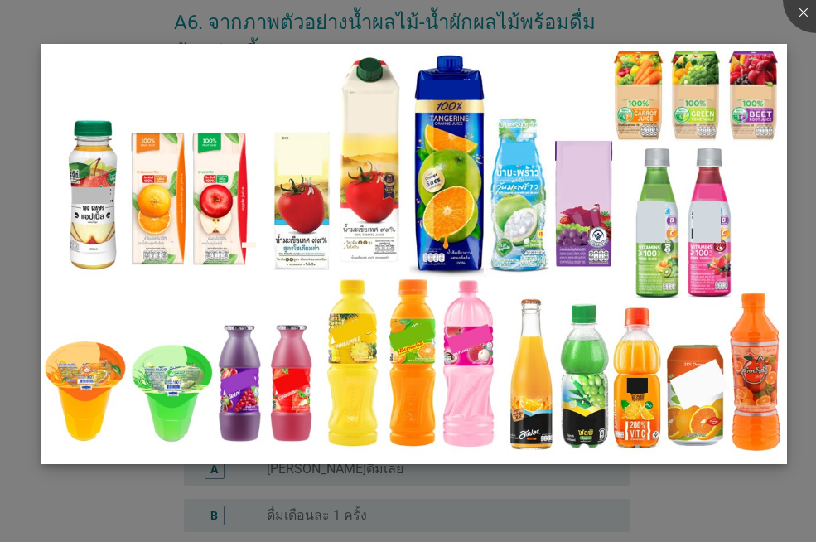
scroll to position [497, 0]
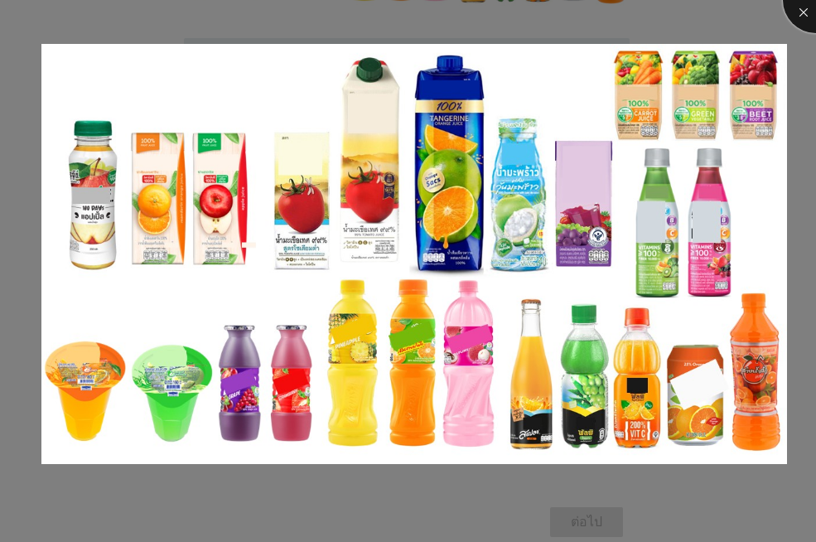
click at [809, 12] on div at bounding box center [816, 0] width 66 height 66
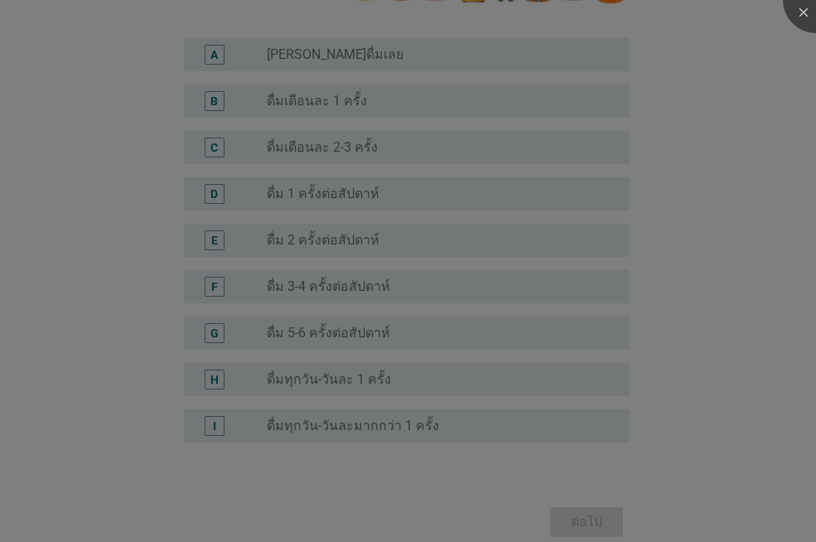
click at [392, 296] on div at bounding box center [408, 271] width 816 height 542
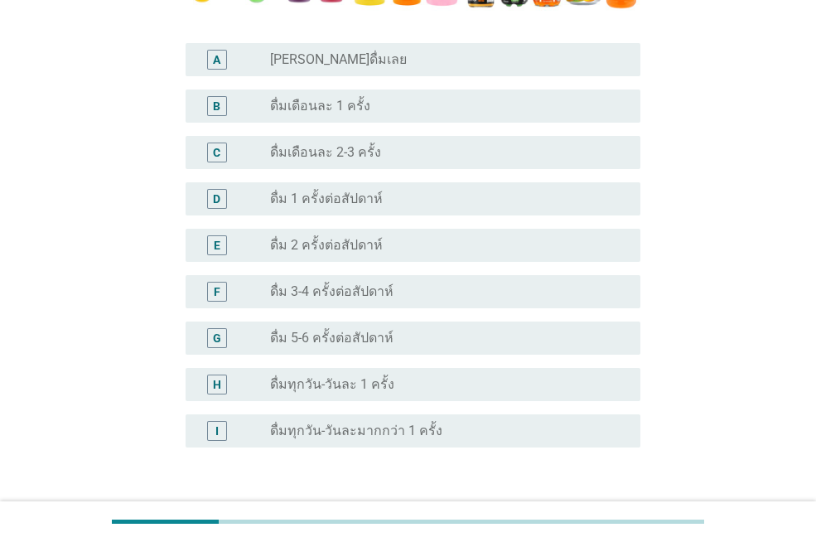
drag, startPoint x: 452, startPoint y: 242, endPoint x: 531, endPoint y: 302, distance: 99.3
click at [452, 241] on div "radio_button_unchecked ดื่ม 2 ครั้งต่อสัปดาห์" at bounding box center [442, 245] width 344 height 17
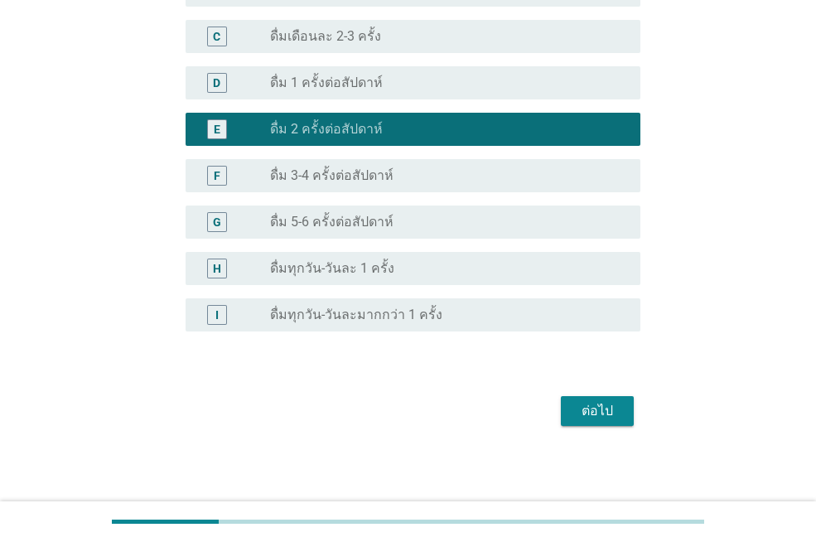
scroll to position [616, 0]
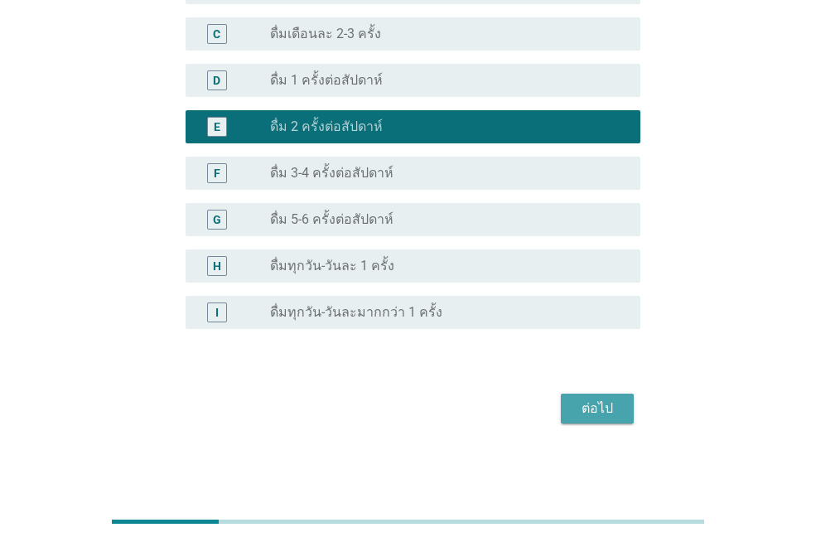
click at [604, 405] on div "ต่อไป" at bounding box center [597, 409] width 46 height 20
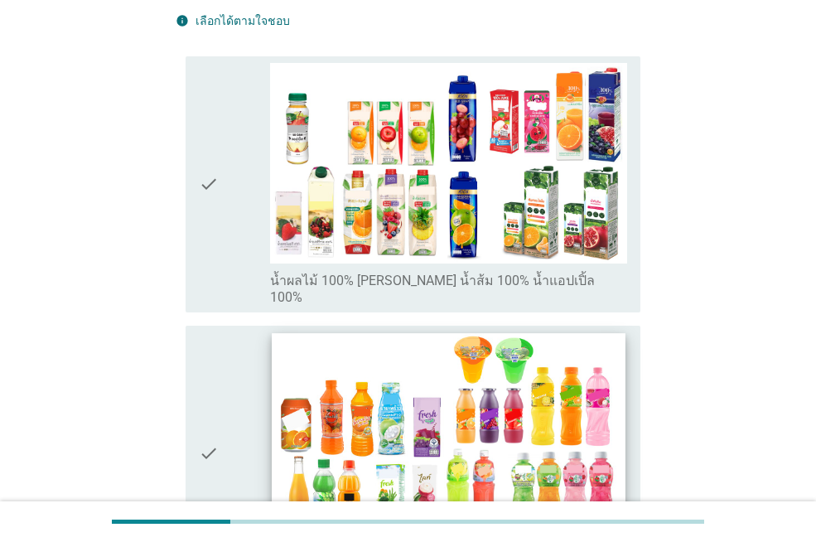
scroll to position [249, 0]
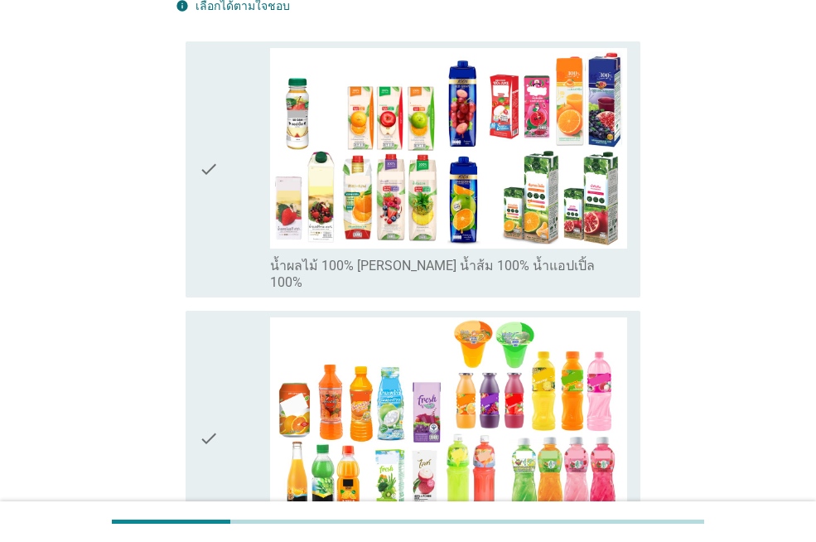
click at [225, 354] on div "check" at bounding box center [234, 438] width 71 height 243
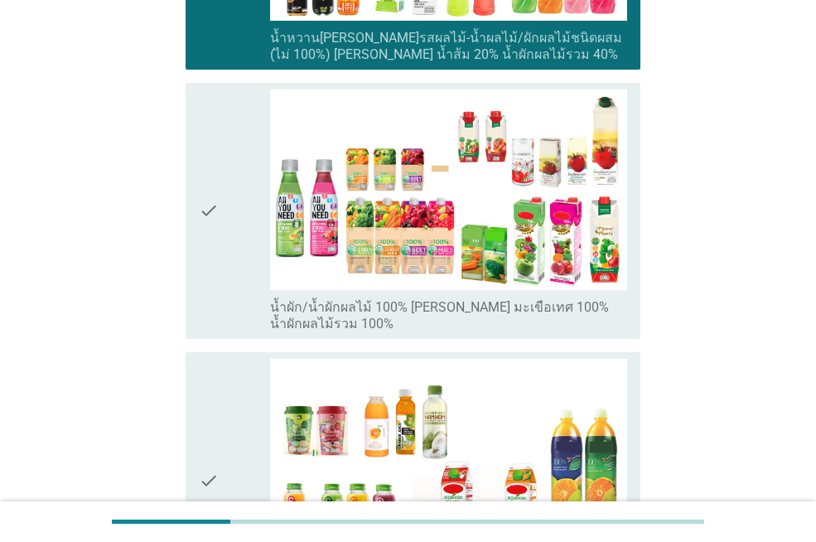
click at [225, 359] on div "check" at bounding box center [234, 480] width 71 height 243
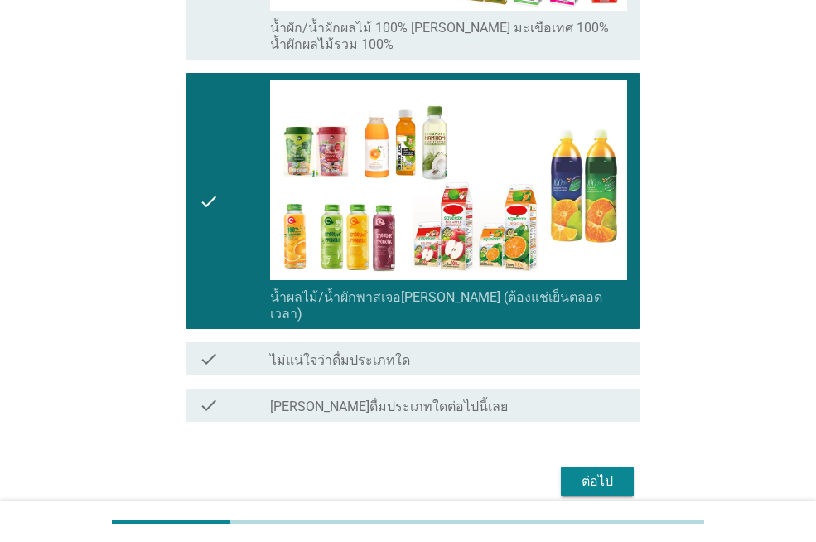
scroll to position [1036, 0]
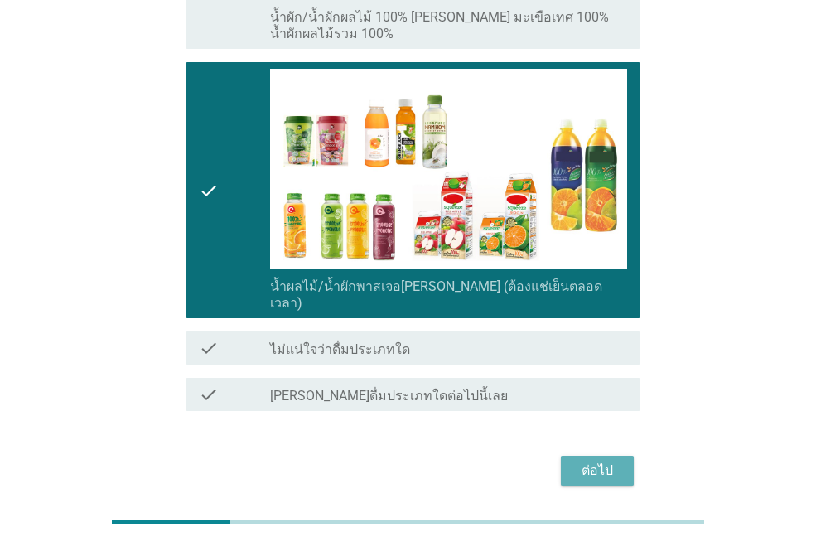
click at [596, 461] on div "ต่อไป" at bounding box center [597, 471] width 46 height 20
